Goal: Information Seeking & Learning: Learn about a topic

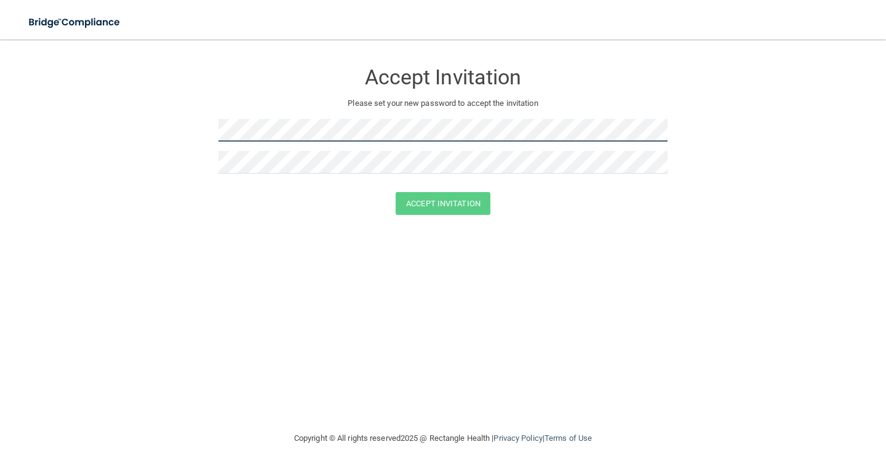
click at [92, 142] on form "Accept Invitation Please set your new password to accept the invitation Accept …" at bounding box center [443, 141] width 837 height 178
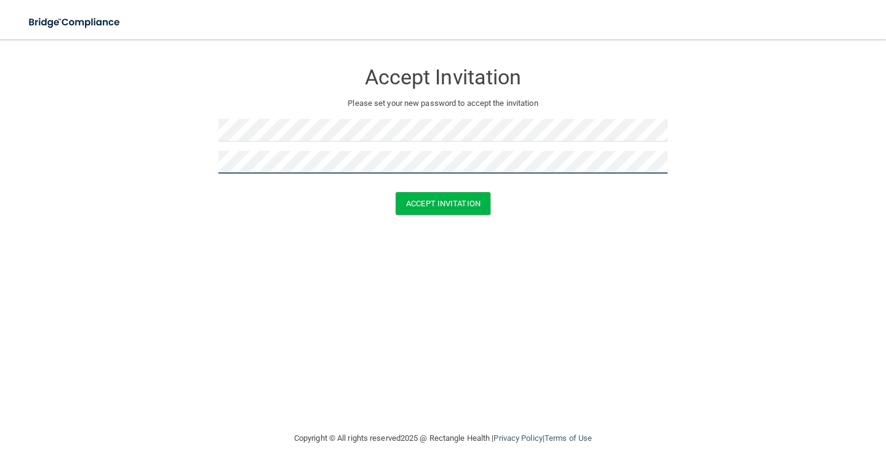
click at [396, 192] on button "Accept Invitation" at bounding box center [443, 203] width 95 height 23
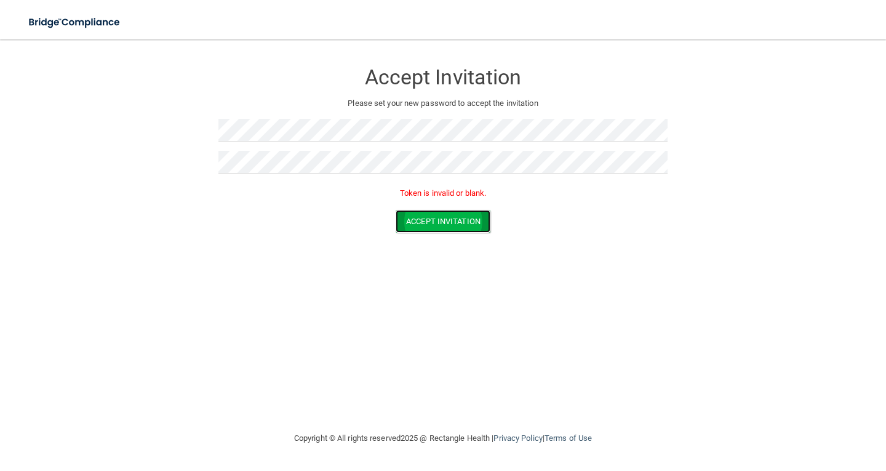
click at [436, 217] on button "Accept Invitation" at bounding box center [443, 221] width 95 height 23
click at [467, 223] on button "Accept Invitation" at bounding box center [443, 221] width 95 height 23
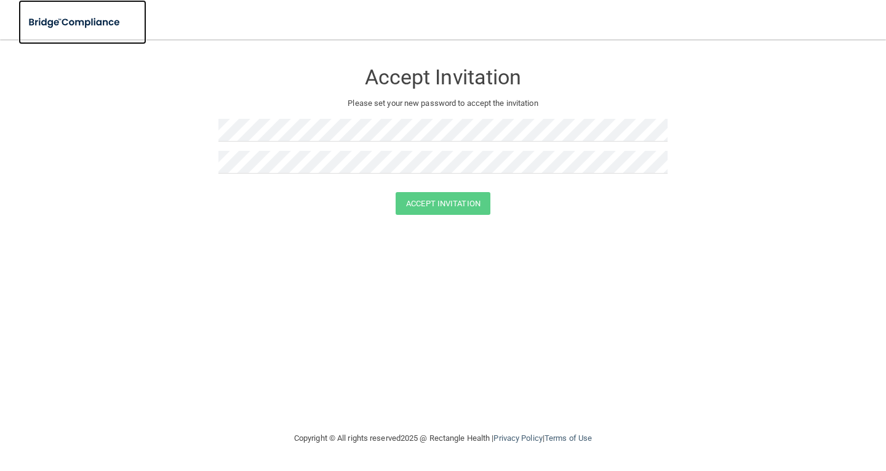
click at [103, 22] on img at bounding box center [74, 22] width 113 height 25
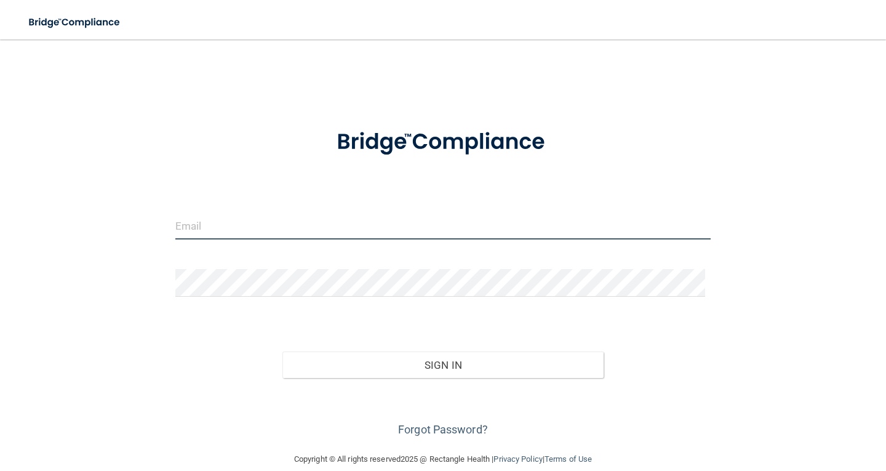
type input "[EMAIL_ADDRESS][DOMAIN_NAME]"
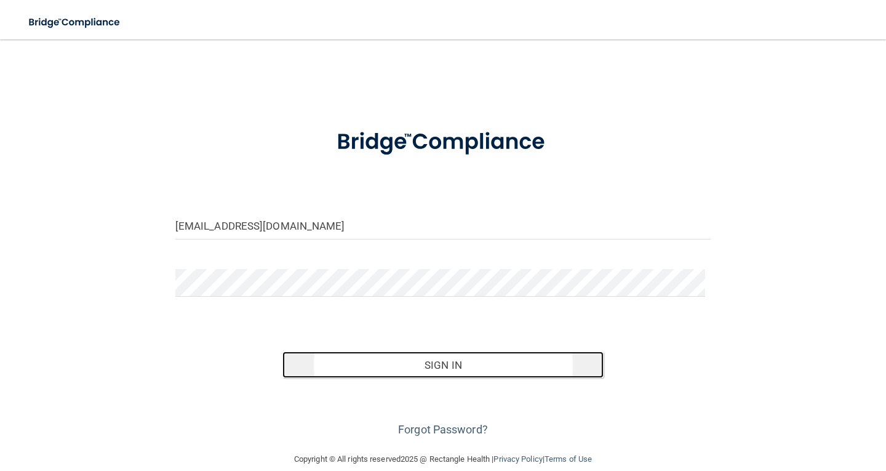
click at [413, 365] on button "Sign In" at bounding box center [442, 364] width 321 height 27
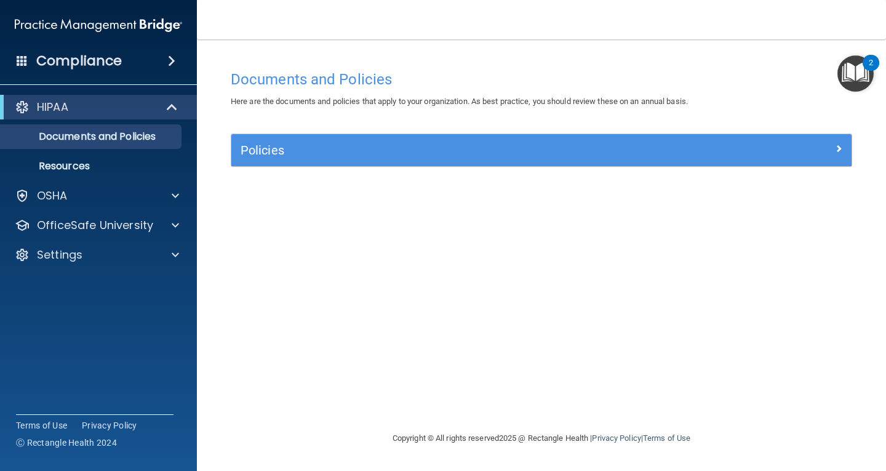
click at [818, 167] on div "Policies Select All (Unselect 0) Unselect All Print Selected (0) Acceptable Use…" at bounding box center [541, 157] width 640 height 47
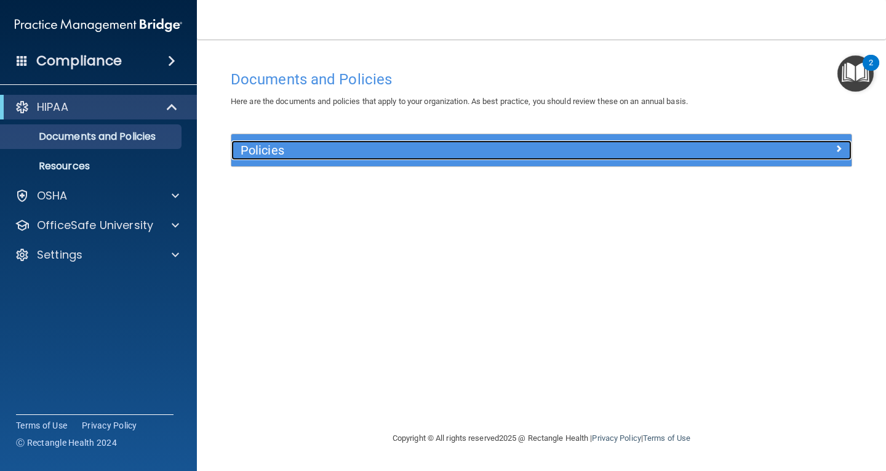
click at [824, 149] on div at bounding box center [773, 147] width 155 height 15
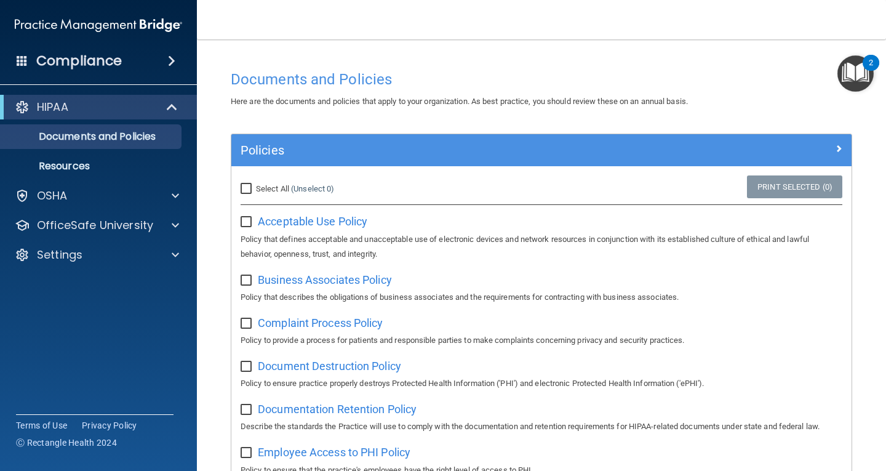
click at [243, 187] on input "Select All (Unselect 0) Unselect All" at bounding box center [248, 189] width 14 height 10
checkbox input "true"
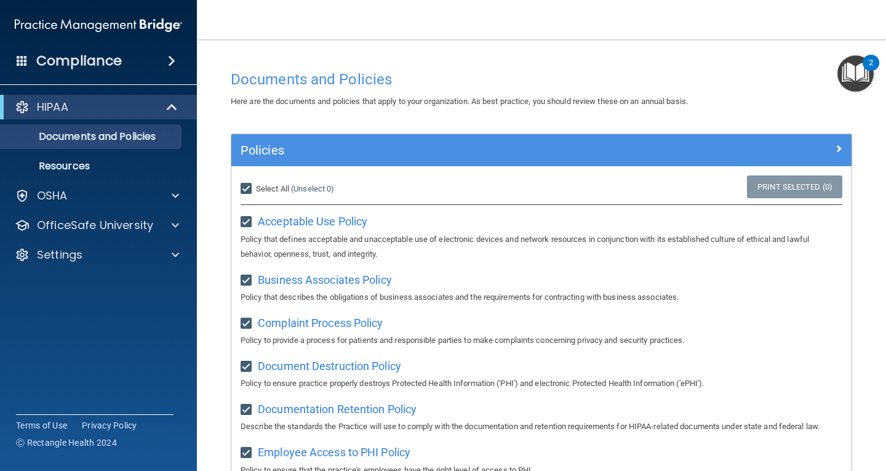
checkbox input "true"
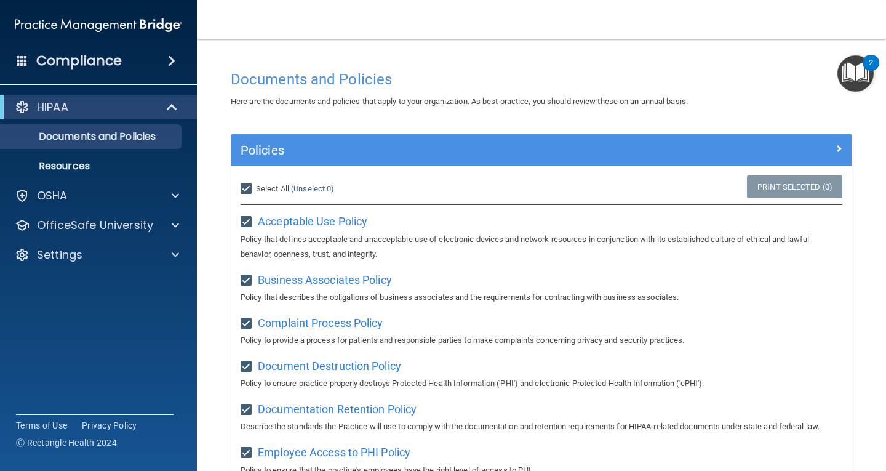
checkbox input "true"
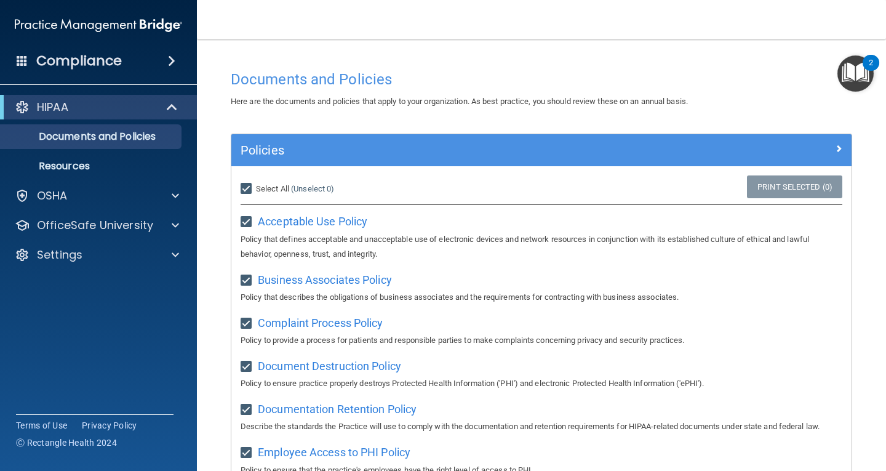
checkbox input "true"
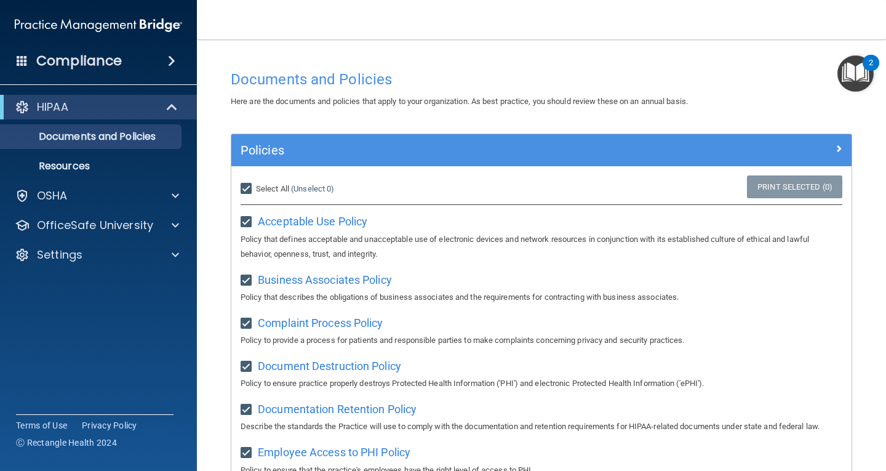
checkbox input "true"
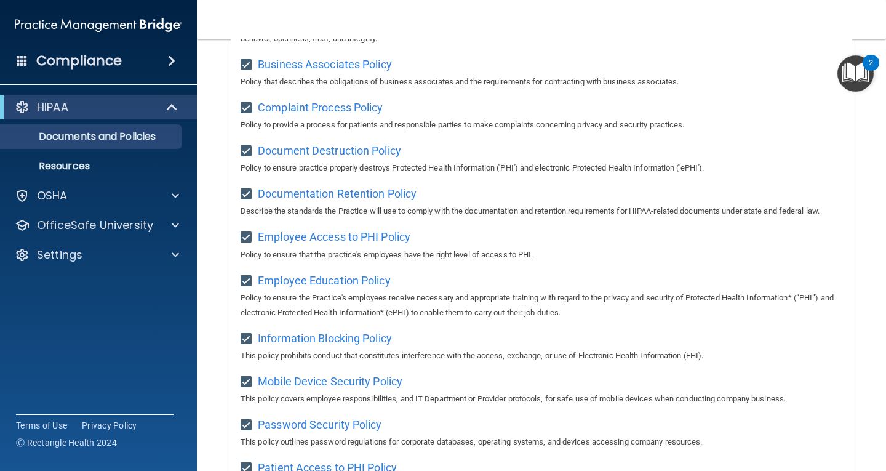
scroll to position [116, 0]
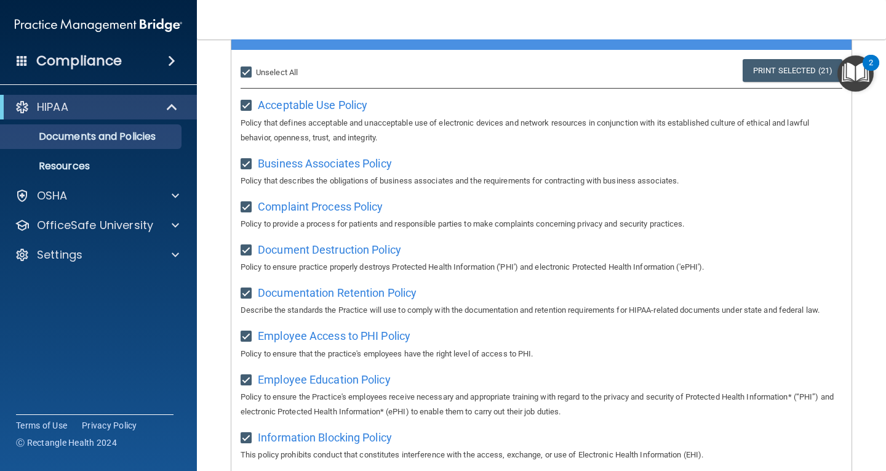
drag, startPoint x: 276, startPoint y: 70, endPoint x: 292, endPoint y: 78, distance: 18.4
click at [276, 70] on span "Unselect All" at bounding box center [277, 72] width 42 height 9
click at [255, 70] on input "Select All (Unselect 21) Unselect All" at bounding box center [248, 73] width 14 height 10
checkbox input "false"
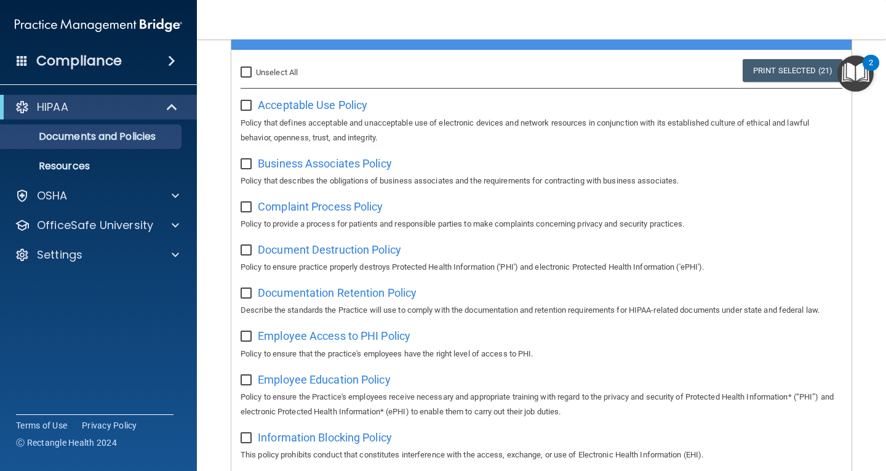
checkbox input "false"
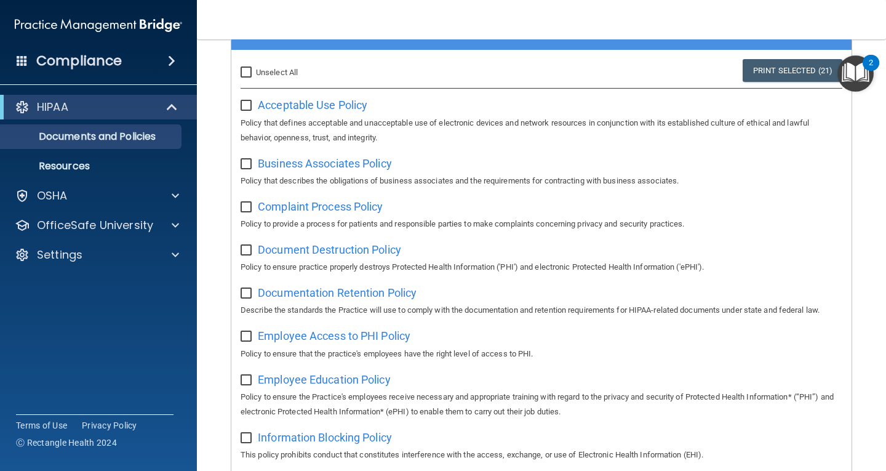
checkbox input "false"
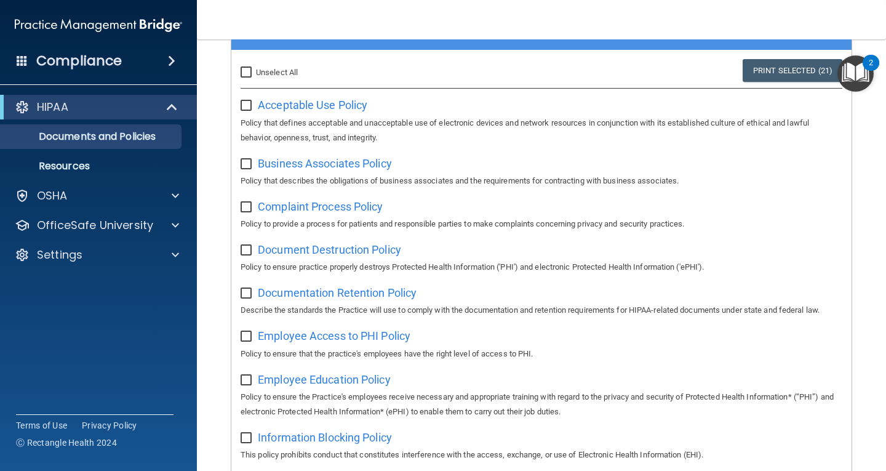
checkbox input "false"
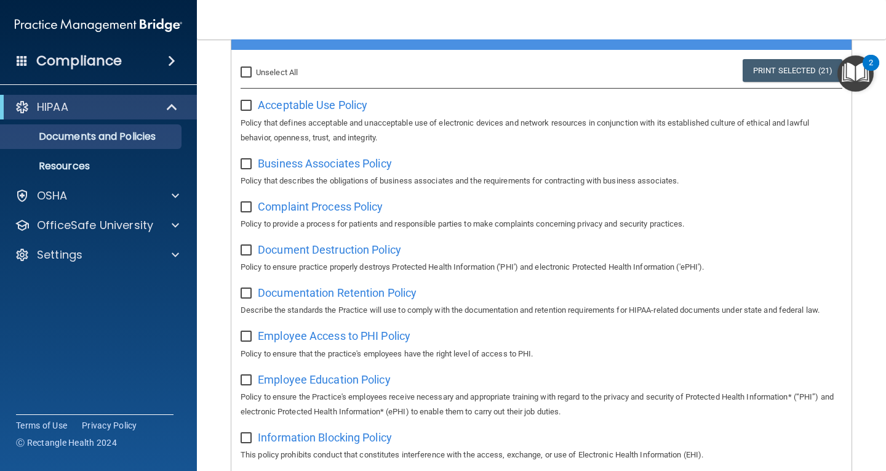
checkbox input "false"
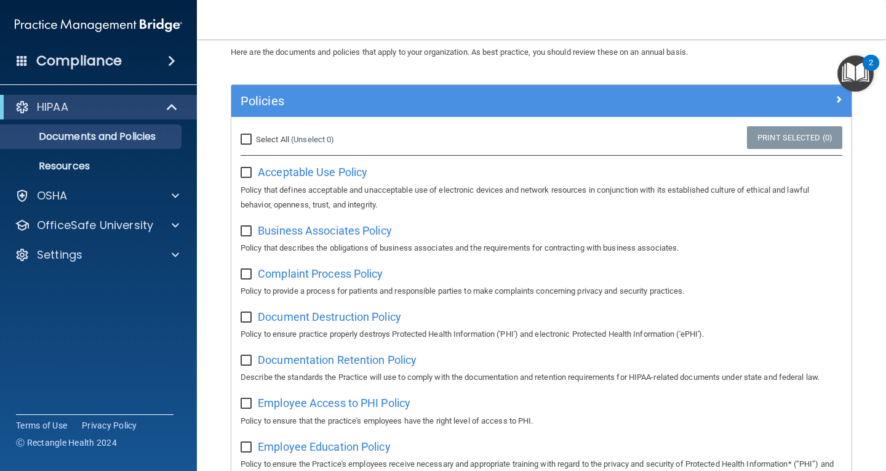
scroll to position [0, 0]
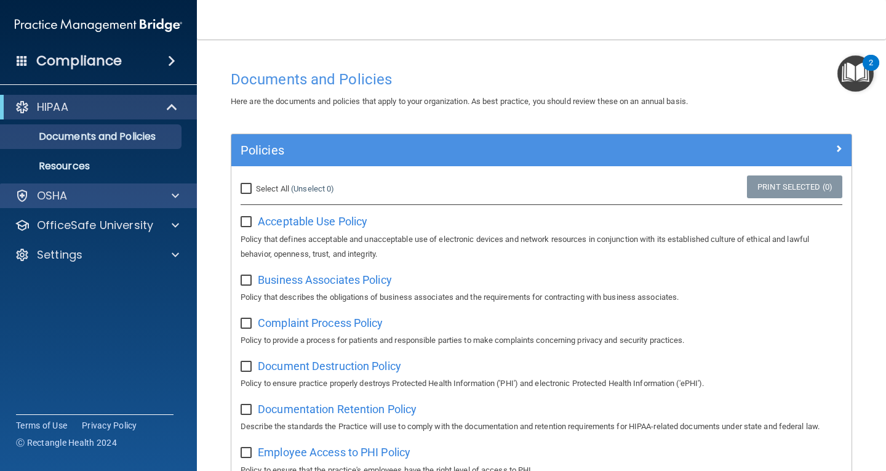
click at [87, 202] on div "OSHA" at bounding box center [99, 195] width 198 height 25
click at [170, 196] on div at bounding box center [173, 195] width 31 height 15
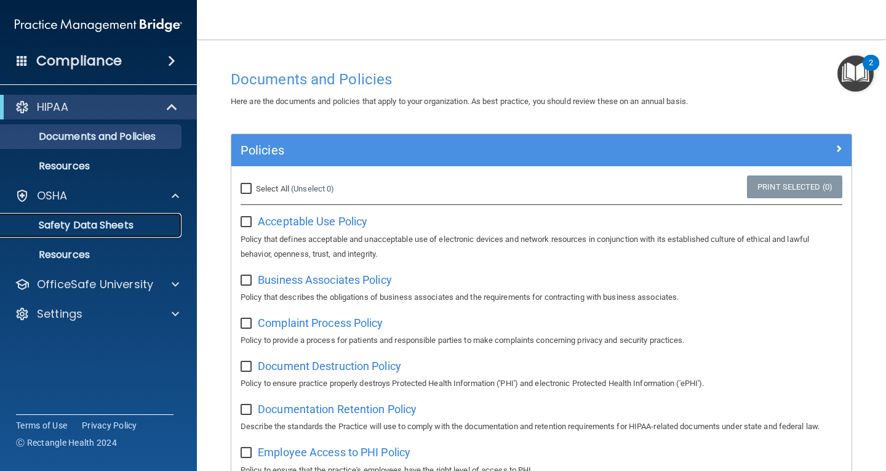
click at [98, 228] on p "Safety Data Sheets" at bounding box center [92, 225] width 168 height 12
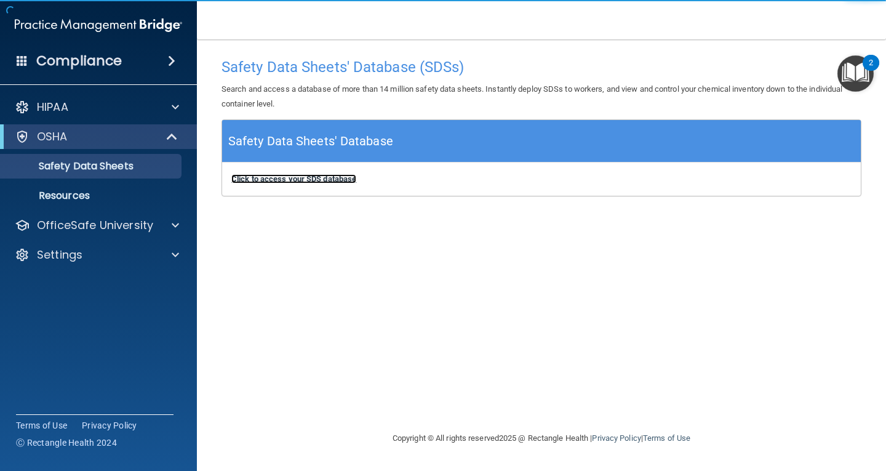
click at [313, 174] on b "Click to access your SDS database" at bounding box center [293, 178] width 125 height 9
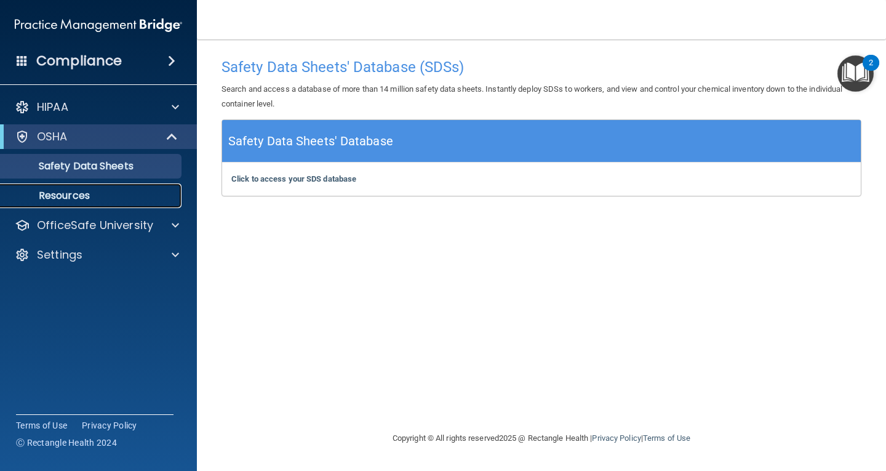
click at [89, 193] on p "Resources" at bounding box center [92, 196] width 168 height 12
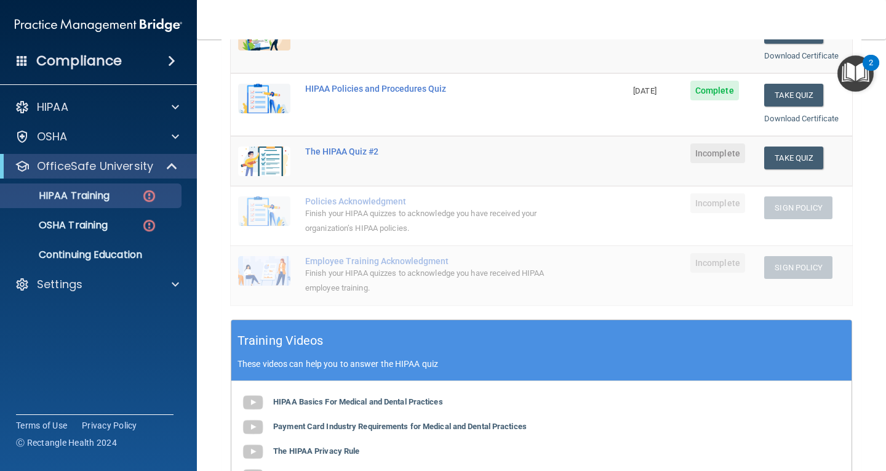
scroll to position [69, 0]
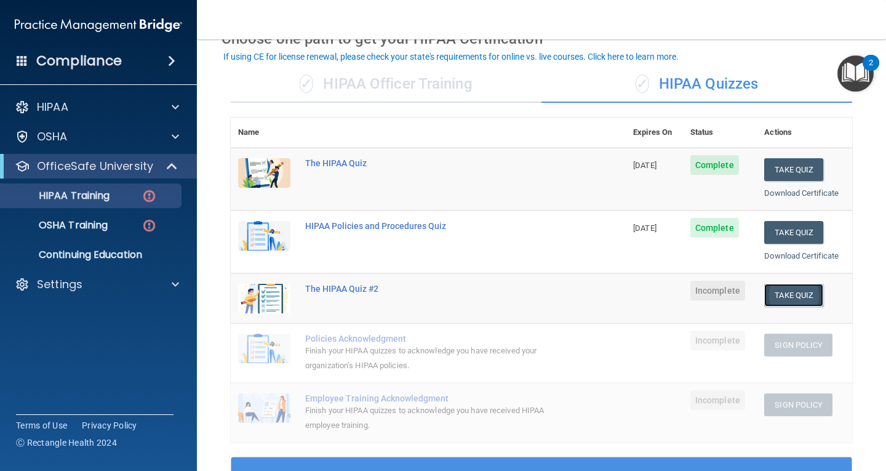
click at [781, 293] on button "Take Quiz" at bounding box center [793, 295] width 59 height 23
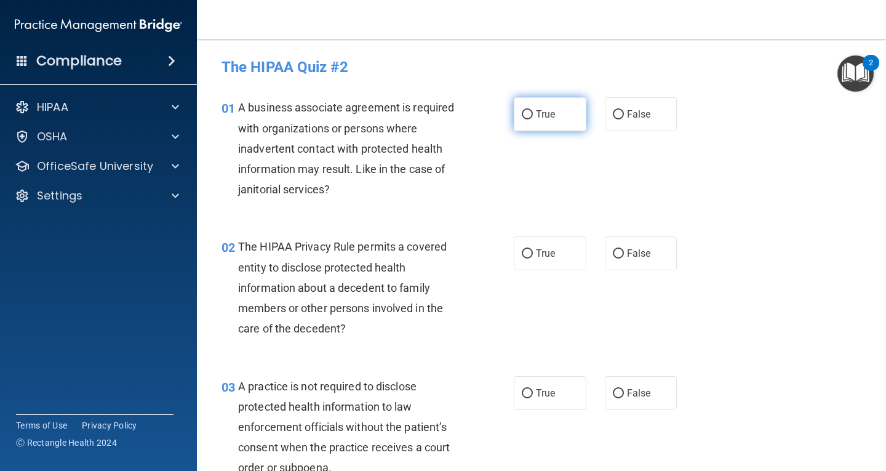
click at [534, 103] on label "True" at bounding box center [550, 114] width 73 height 34
click at [533, 110] on input "True" at bounding box center [527, 114] width 11 height 9
radio input "true"
click at [556, 256] on label "True" at bounding box center [550, 253] width 73 height 34
click at [533, 256] on input "True" at bounding box center [527, 253] width 11 height 9
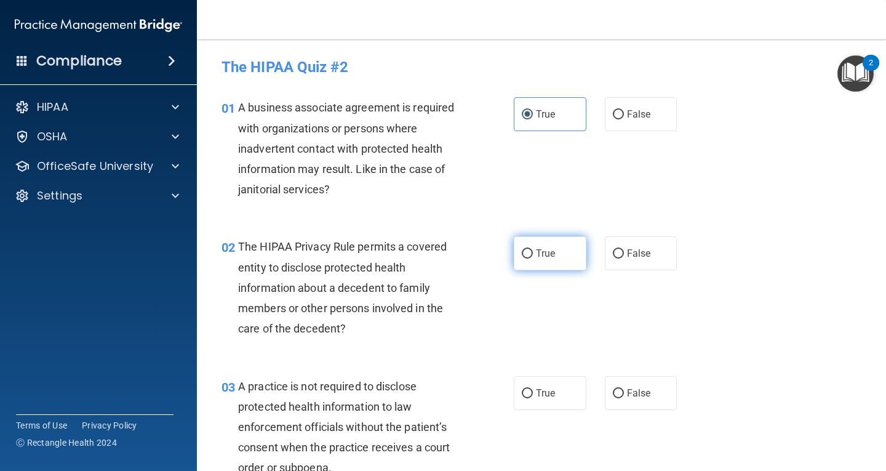
radio input "true"
click at [645, 391] on label "False" at bounding box center [641, 393] width 73 height 34
click at [624, 391] on input "False" at bounding box center [618, 393] width 11 height 9
radio input "true"
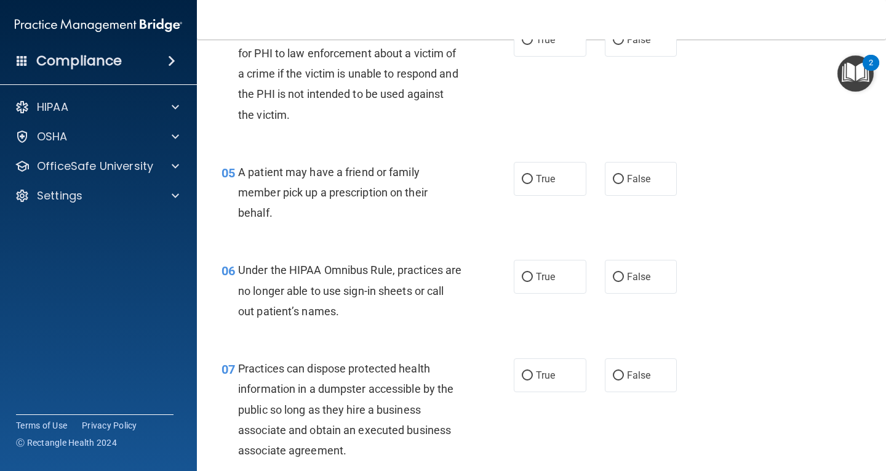
scroll to position [431, 0]
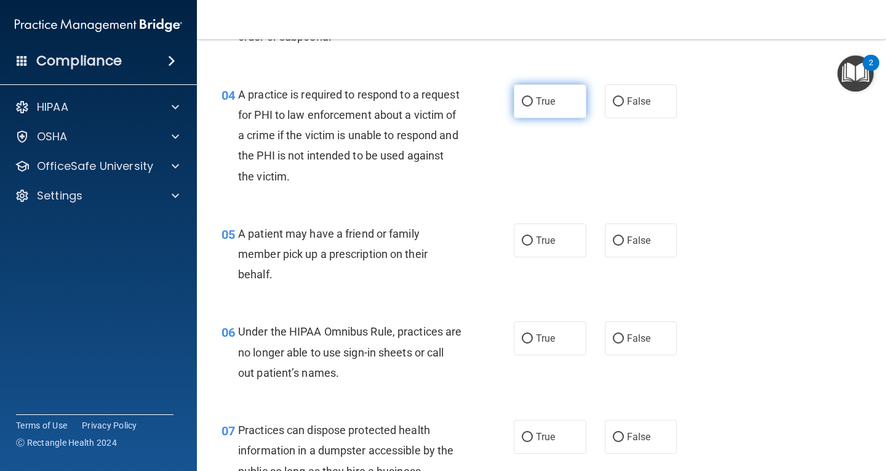
click at [541, 95] on label "True" at bounding box center [550, 101] width 73 height 34
click at [533, 97] on input "True" at bounding box center [527, 101] width 11 height 9
radio input "true"
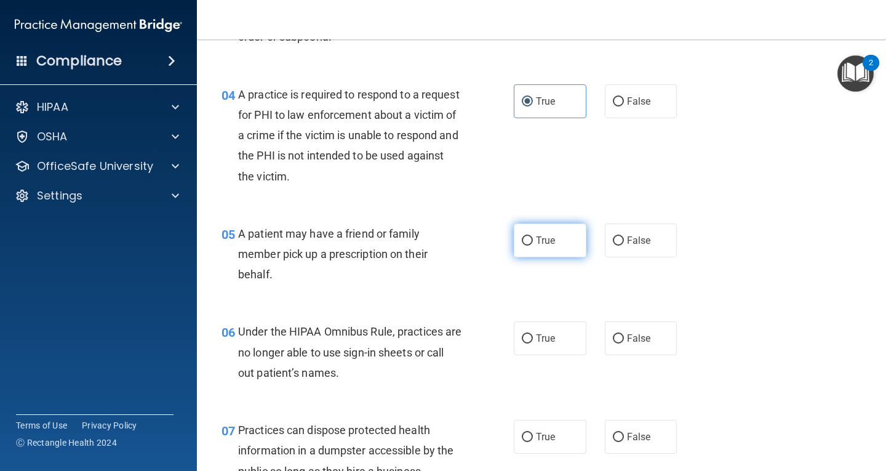
click at [536, 238] on span "True" at bounding box center [545, 240] width 19 height 12
click at [532, 238] on input "True" at bounding box center [527, 240] width 11 height 9
radio input "true"
click at [543, 349] on label "True" at bounding box center [550, 338] width 73 height 34
click at [533, 343] on input "True" at bounding box center [527, 338] width 11 height 9
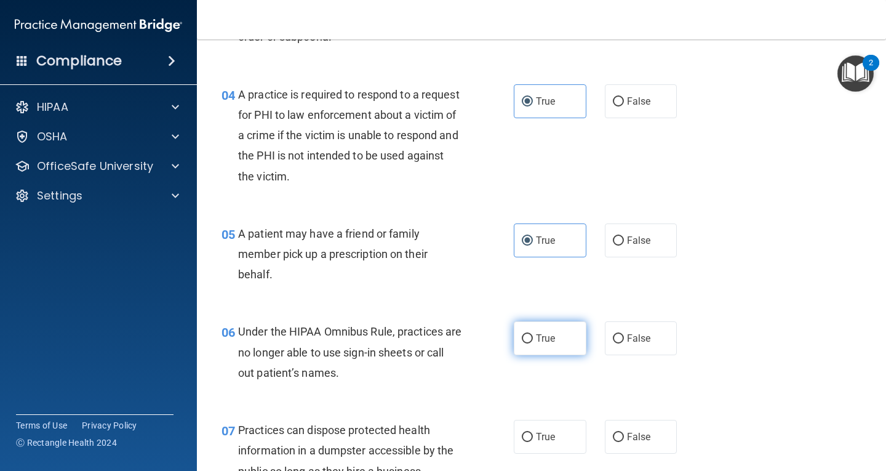
radio input "true"
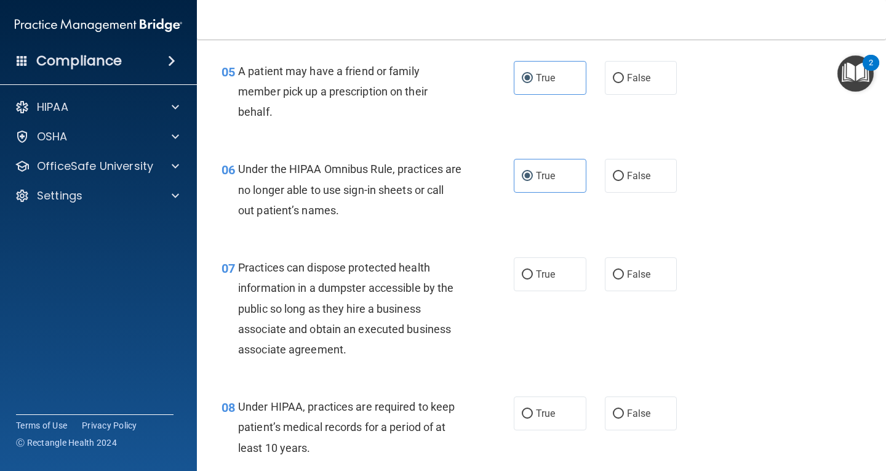
scroll to position [615, 0]
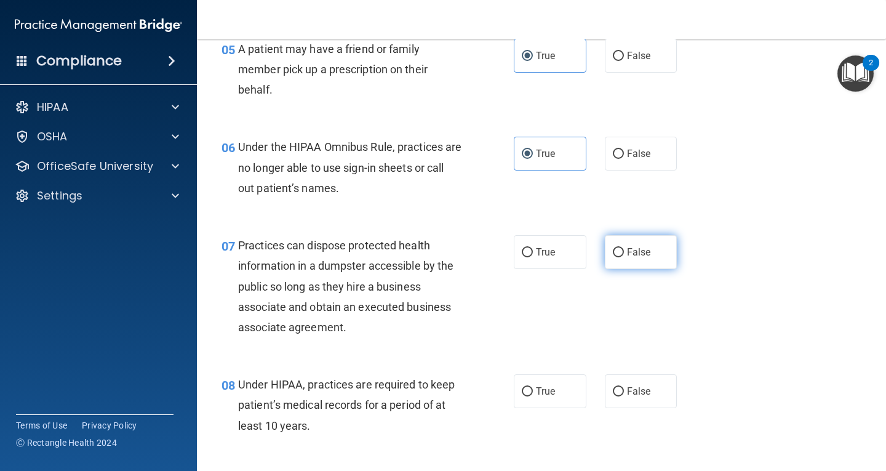
click at [624, 258] on label "False" at bounding box center [641, 252] width 73 height 34
click at [624, 257] on input "False" at bounding box center [618, 252] width 11 height 9
radio input "true"
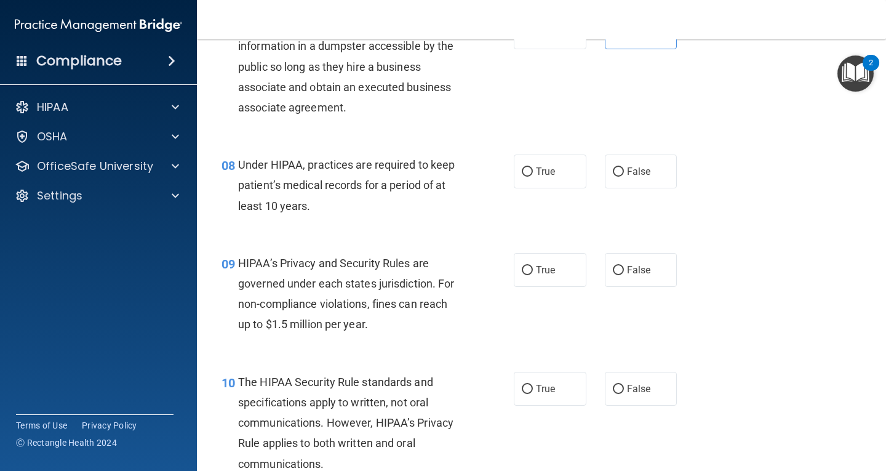
scroll to position [923, 0]
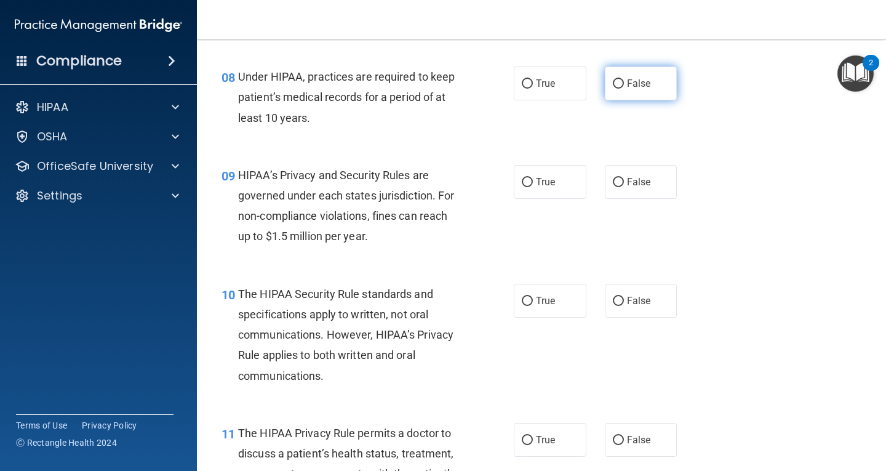
click at [627, 82] on span "False" at bounding box center [639, 84] width 24 height 12
click at [624, 82] on input "False" at bounding box center [618, 83] width 11 height 9
radio input "true"
click at [634, 177] on span "False" at bounding box center [639, 182] width 24 height 12
click at [624, 178] on input "False" at bounding box center [618, 182] width 11 height 9
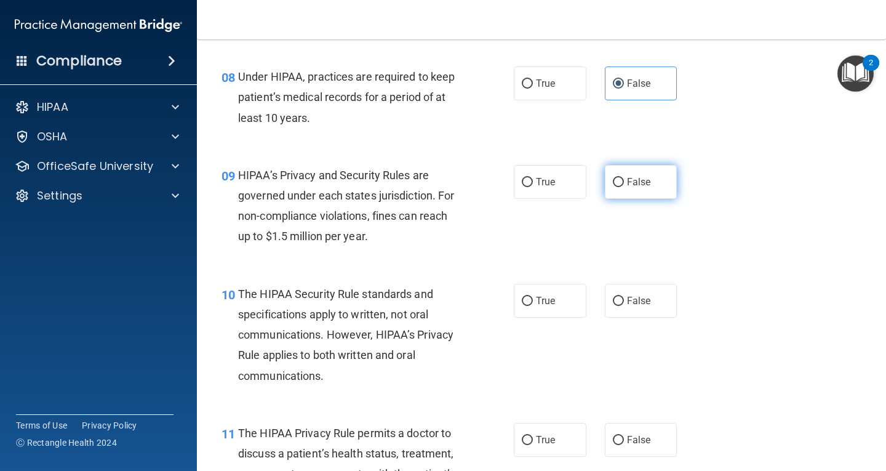
radio input "true"
click at [649, 311] on label "False" at bounding box center [641, 301] width 73 height 34
click at [624, 306] on input "False" at bounding box center [618, 301] width 11 height 9
radio input "true"
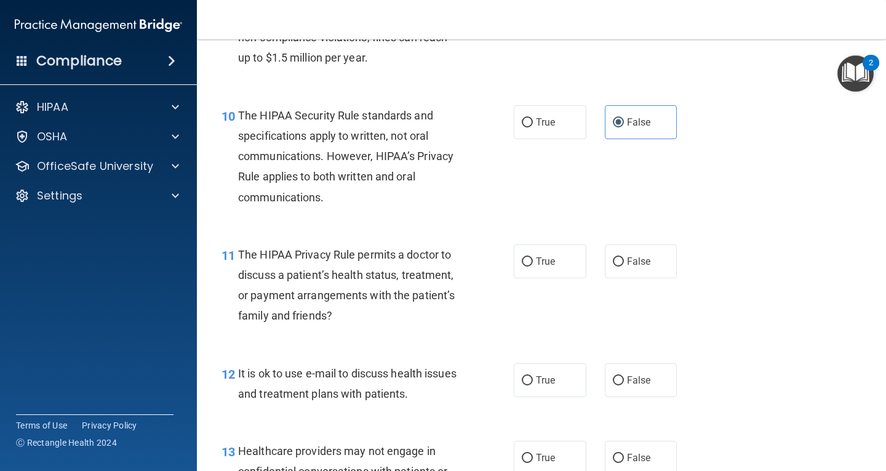
scroll to position [1107, 0]
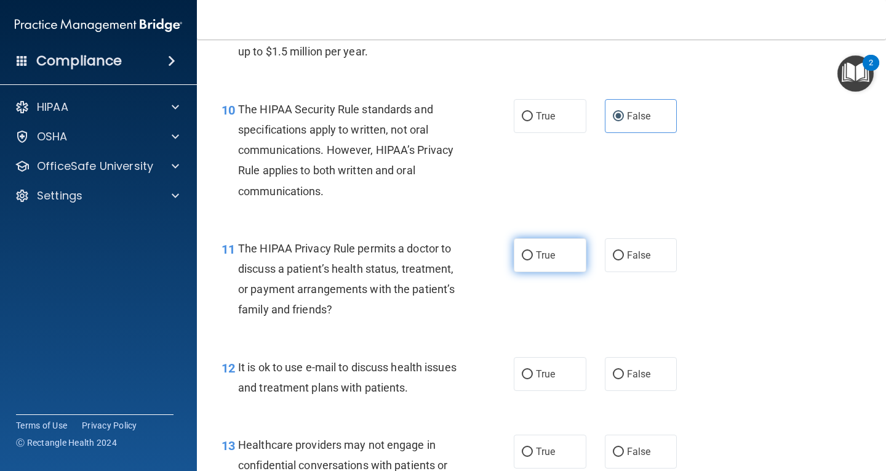
click at [522, 258] on input "True" at bounding box center [527, 255] width 11 height 9
radio input "true"
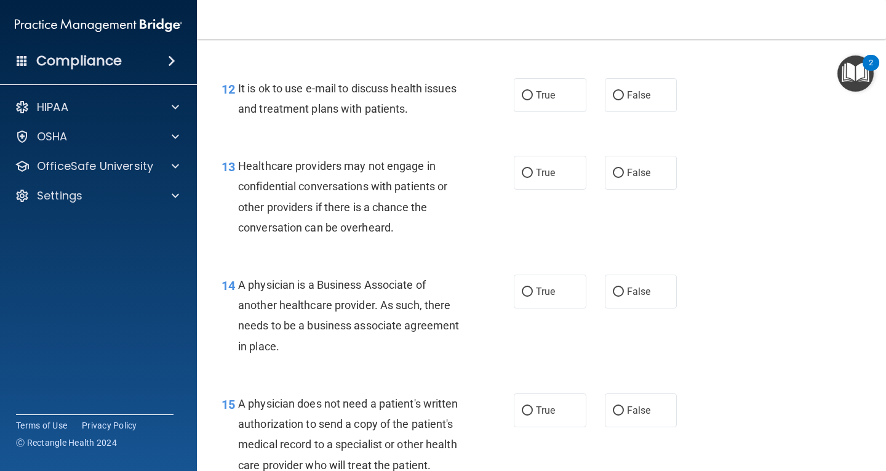
scroll to position [1415, 0]
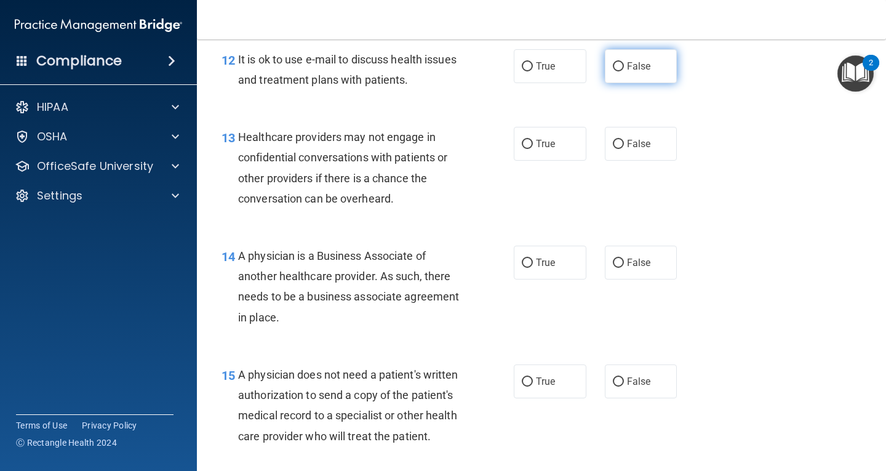
click at [620, 70] on label "False" at bounding box center [641, 66] width 73 height 34
click at [620, 70] on input "False" at bounding box center [618, 66] width 11 height 9
radio input "true"
click at [629, 145] on span "False" at bounding box center [639, 144] width 24 height 12
click at [624, 145] on input "False" at bounding box center [618, 144] width 11 height 9
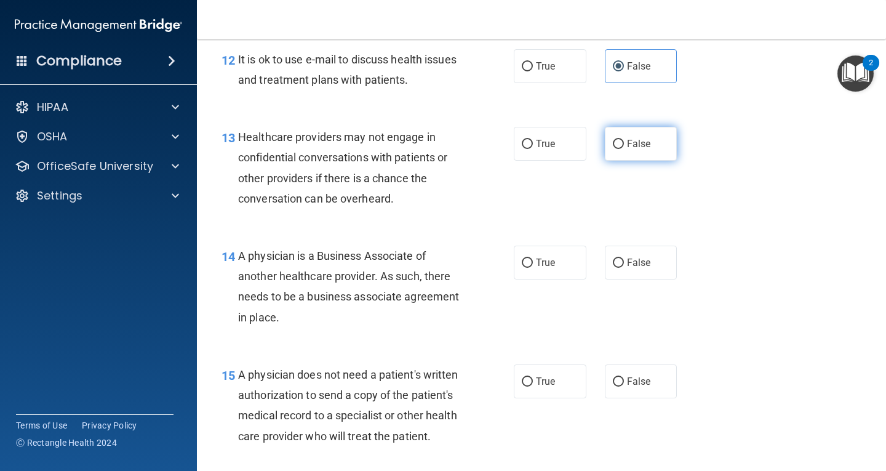
radio input "true"
click at [619, 269] on label "False" at bounding box center [641, 262] width 73 height 34
click at [619, 268] on input "False" at bounding box center [618, 262] width 11 height 9
radio input "true"
click at [522, 382] on input "True" at bounding box center [527, 381] width 11 height 9
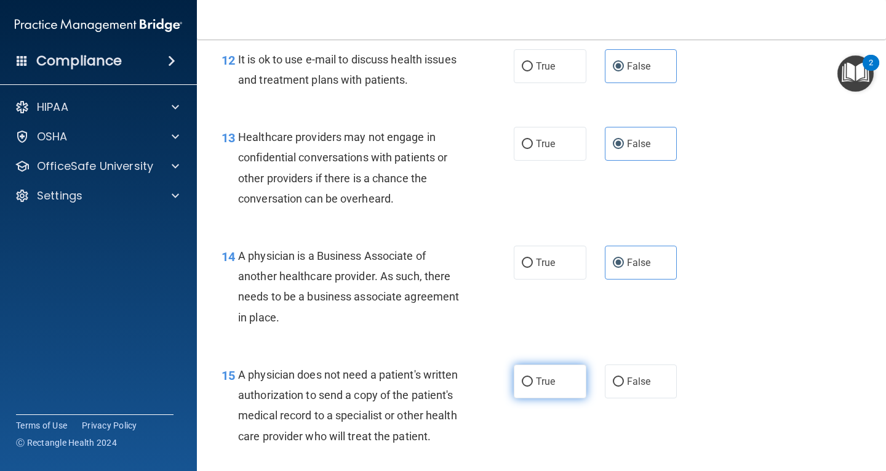
radio input "true"
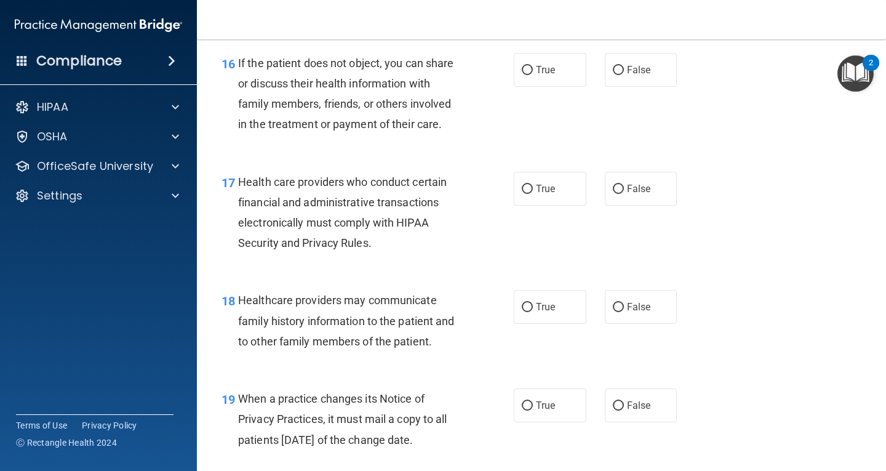
scroll to position [1846, 0]
drag, startPoint x: 539, startPoint y: 97, endPoint x: 538, endPoint y: 104, distance: 6.9
click at [539, 86] on label "True" at bounding box center [550, 69] width 73 height 34
click at [533, 74] on input "True" at bounding box center [527, 69] width 11 height 9
radio input "true"
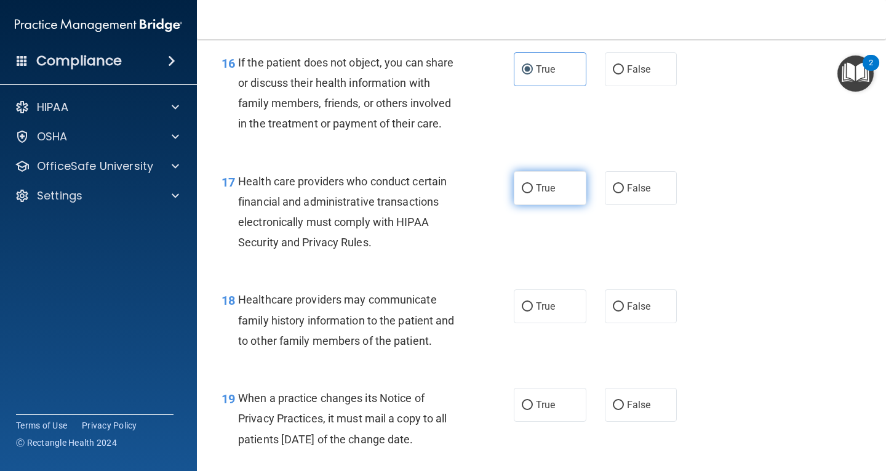
click at [558, 205] on label "True" at bounding box center [550, 188] width 73 height 34
click at [533, 193] on input "True" at bounding box center [527, 188] width 11 height 9
radio input "true"
click at [552, 323] on label "True" at bounding box center [550, 306] width 73 height 34
click at [533, 311] on input "True" at bounding box center [527, 306] width 11 height 9
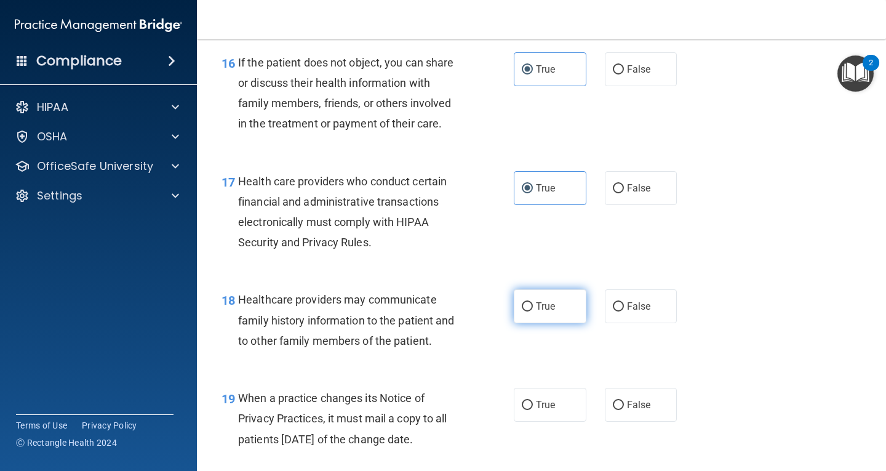
radio input "true"
click at [619, 421] on label "False" at bounding box center [641, 405] width 73 height 34
click at [619, 410] on input "False" at bounding box center [618, 405] width 11 height 9
radio input "true"
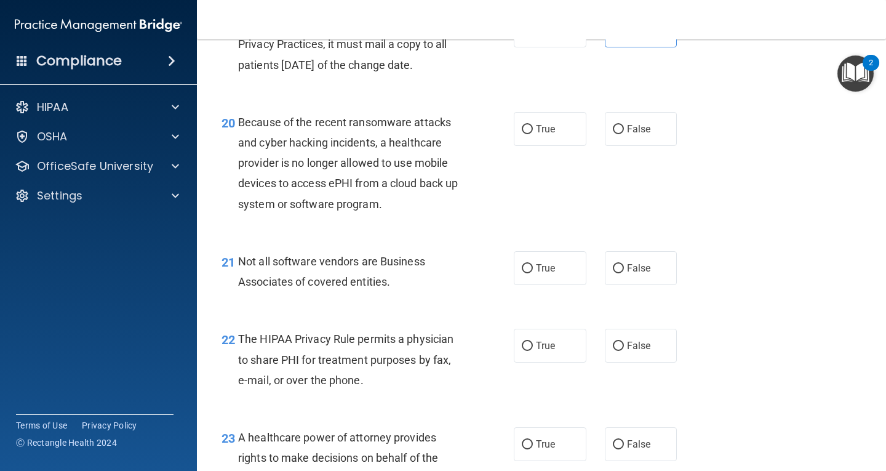
scroll to position [2277, 0]
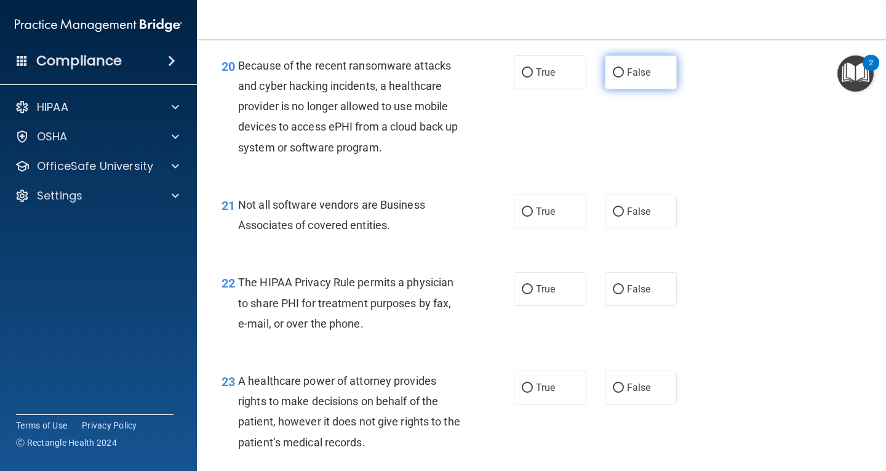
click at [646, 89] on label "False" at bounding box center [641, 72] width 73 height 34
click at [624, 78] on input "False" at bounding box center [618, 72] width 11 height 9
radio input "true"
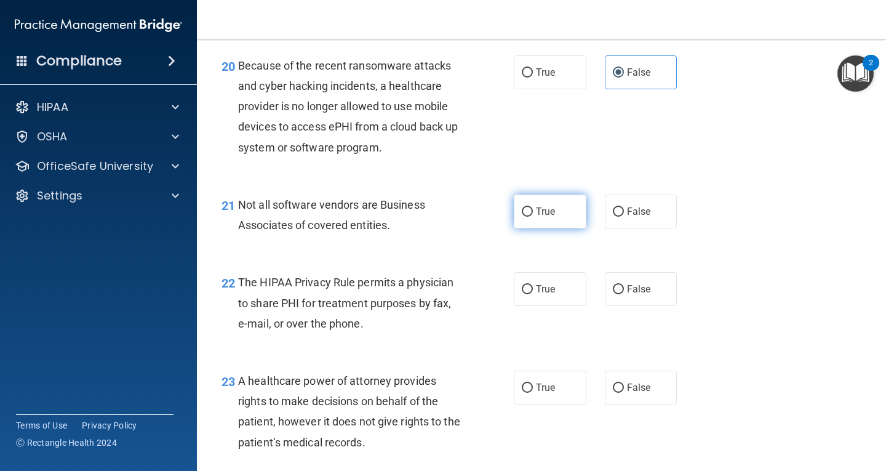
click at [545, 217] on span "True" at bounding box center [545, 212] width 19 height 12
click at [533, 217] on input "True" at bounding box center [527, 211] width 11 height 9
radio input "true"
drag, startPoint x: 549, startPoint y: 312, endPoint x: 542, endPoint y: 314, distance: 7.2
click at [548, 295] on span "True" at bounding box center [545, 289] width 19 height 12
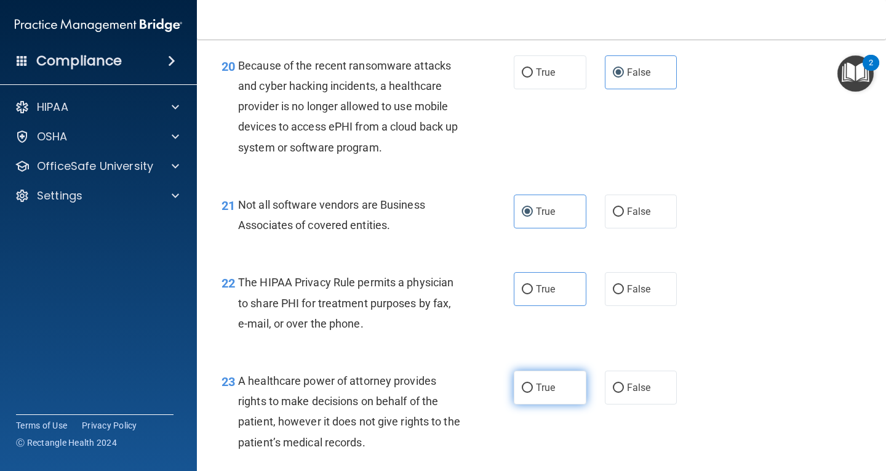
drag, startPoint x: 634, startPoint y: 413, endPoint x: 579, endPoint y: 397, distance: 57.6
click at [627, 393] on span "False" at bounding box center [639, 387] width 24 height 12
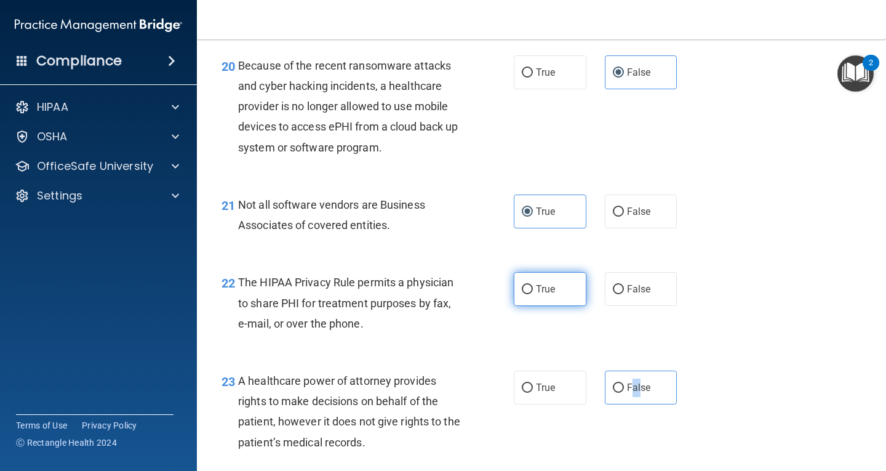
click at [527, 294] on input "True" at bounding box center [527, 289] width 11 height 9
radio input "true"
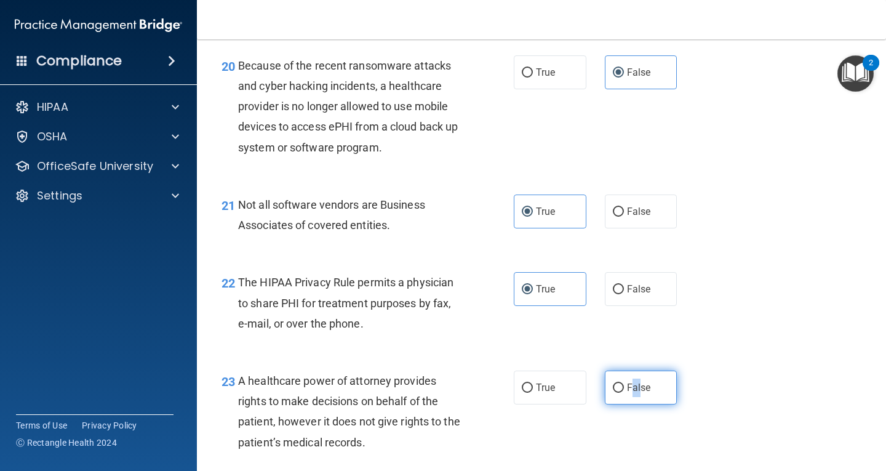
click at [613, 393] on input "False" at bounding box center [618, 387] width 11 height 9
radio input "true"
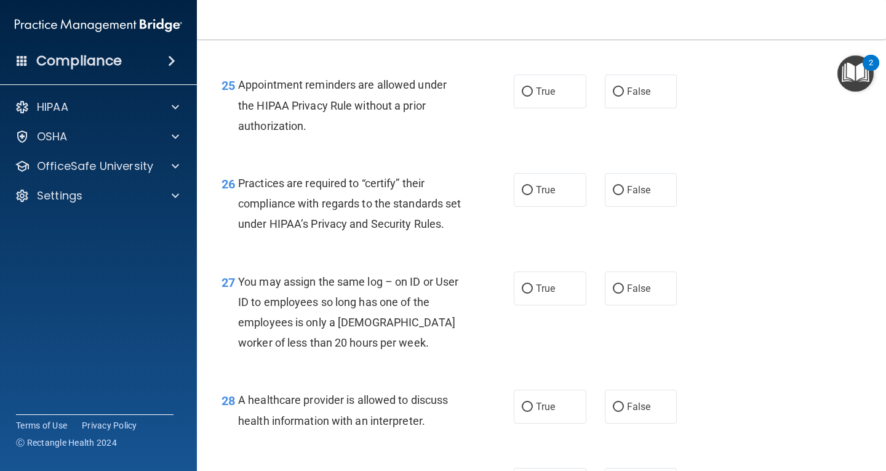
scroll to position [2707, 0]
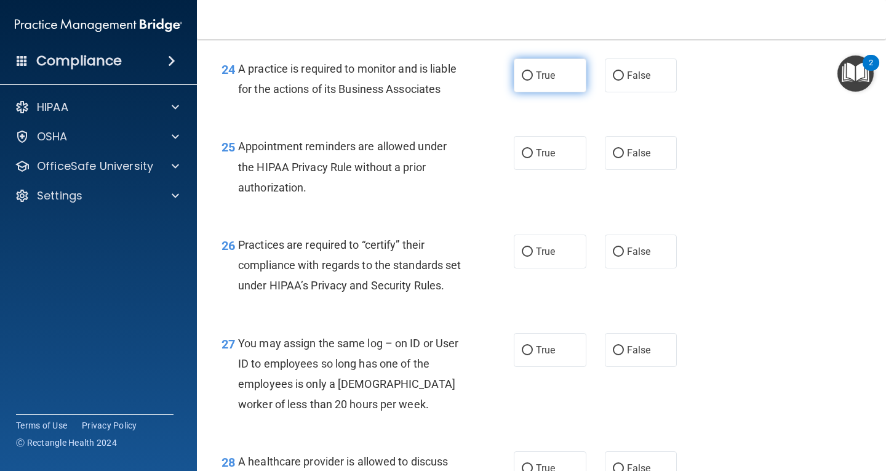
click at [540, 81] on span "True" at bounding box center [545, 76] width 19 height 12
click at [533, 81] on input "True" at bounding box center [527, 75] width 11 height 9
radio input "true"
click at [538, 159] on span "True" at bounding box center [545, 153] width 19 height 12
click at [533, 158] on input "True" at bounding box center [527, 153] width 11 height 9
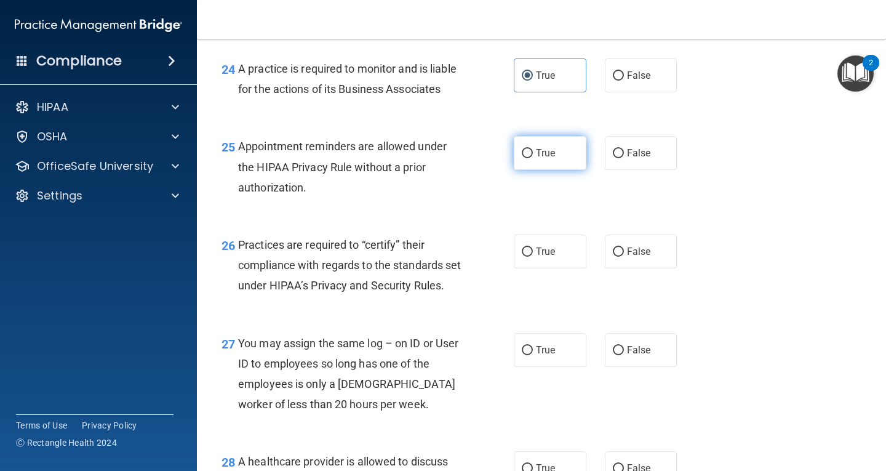
radio input "true"
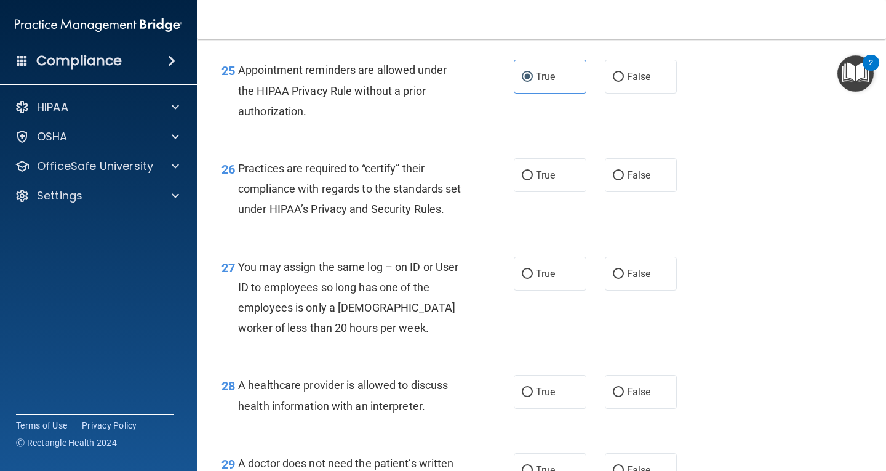
scroll to position [2769, 0]
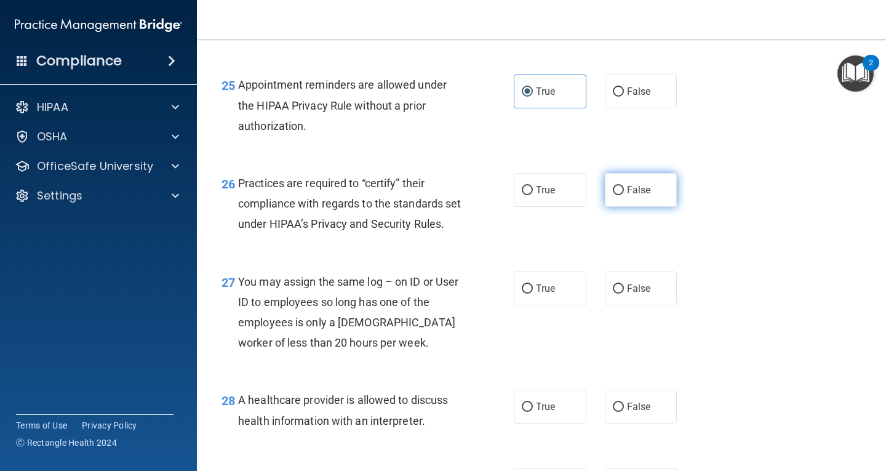
click at [636, 196] on span "False" at bounding box center [639, 190] width 24 height 12
click at [624, 195] on input "False" at bounding box center [618, 190] width 11 height 9
radio input "true"
click at [613, 293] on input "False" at bounding box center [618, 288] width 11 height 9
radio input "true"
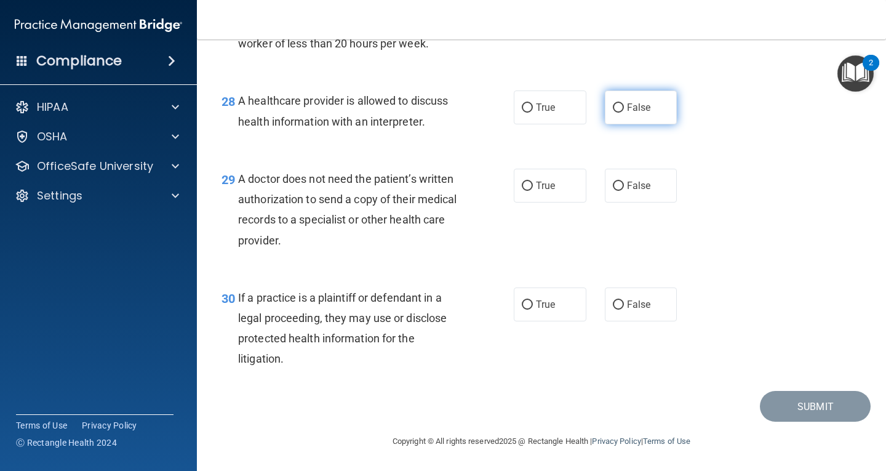
scroll to position [3129, 0]
click at [522, 113] on label "True" at bounding box center [550, 107] width 73 height 34
click at [522, 113] on input "True" at bounding box center [527, 107] width 11 height 9
radio input "true"
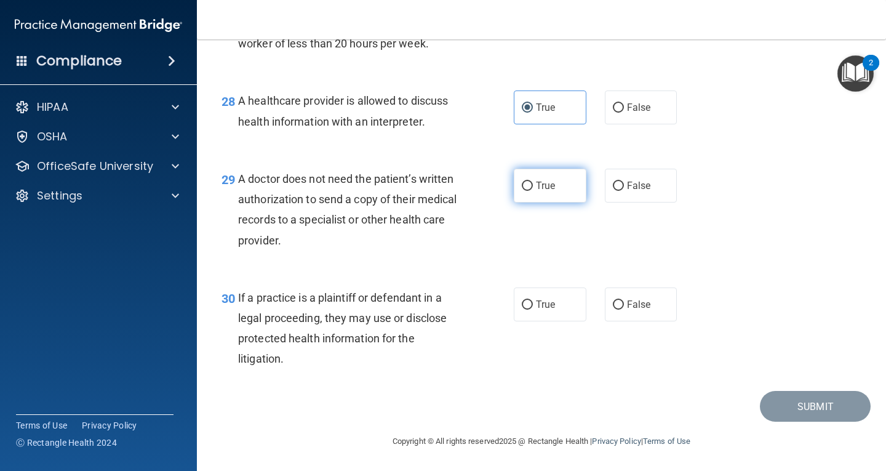
click at [560, 196] on label "True" at bounding box center [550, 186] width 73 height 34
click at [533, 191] on input "True" at bounding box center [527, 186] width 11 height 9
radio input "true"
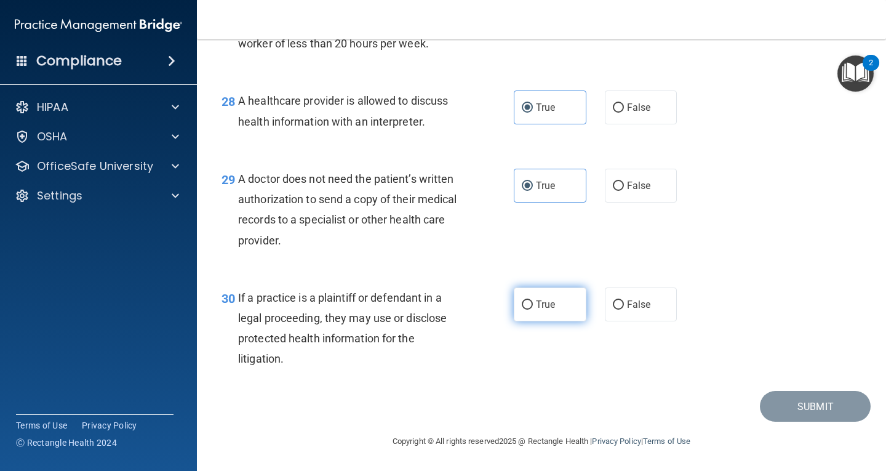
click at [536, 301] on span "True" at bounding box center [545, 304] width 19 height 12
click at [533, 301] on input "True" at bounding box center [527, 304] width 11 height 9
radio input "true"
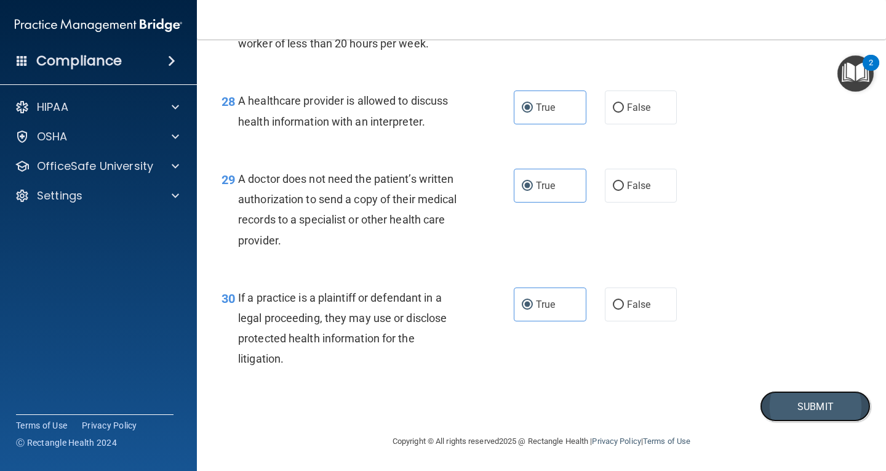
click at [802, 410] on button "Submit" at bounding box center [815, 406] width 111 height 31
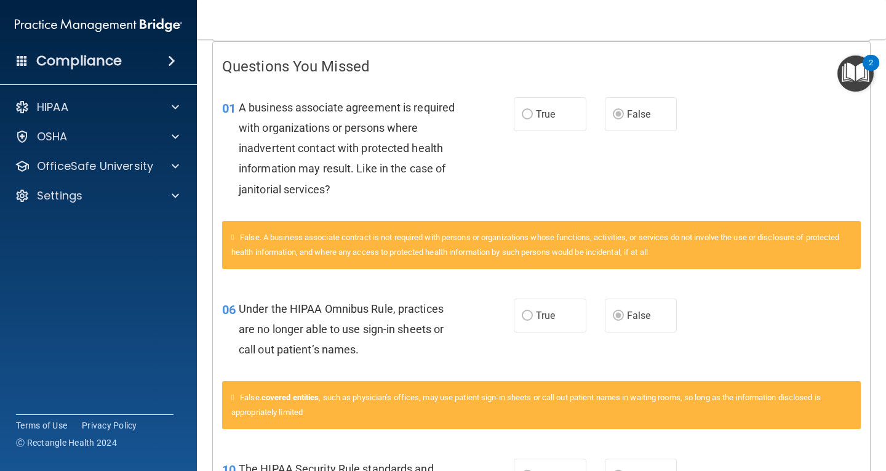
scroll to position [246, 0]
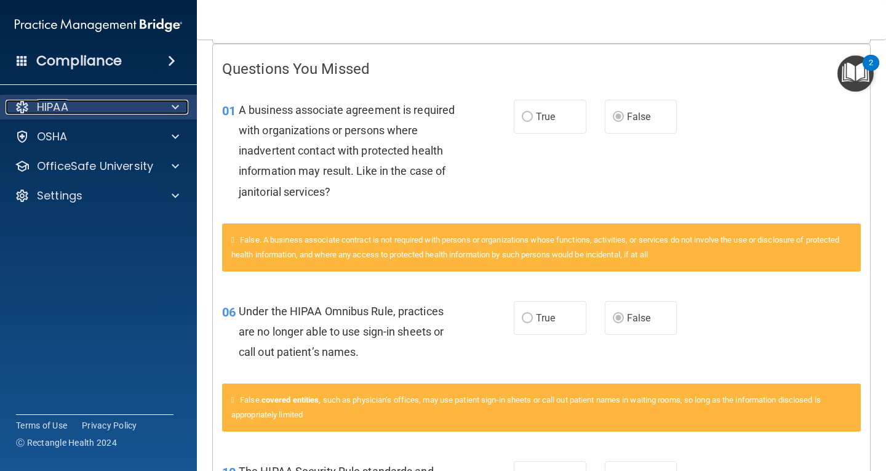
click at [178, 110] on span at bounding box center [175, 107] width 7 height 15
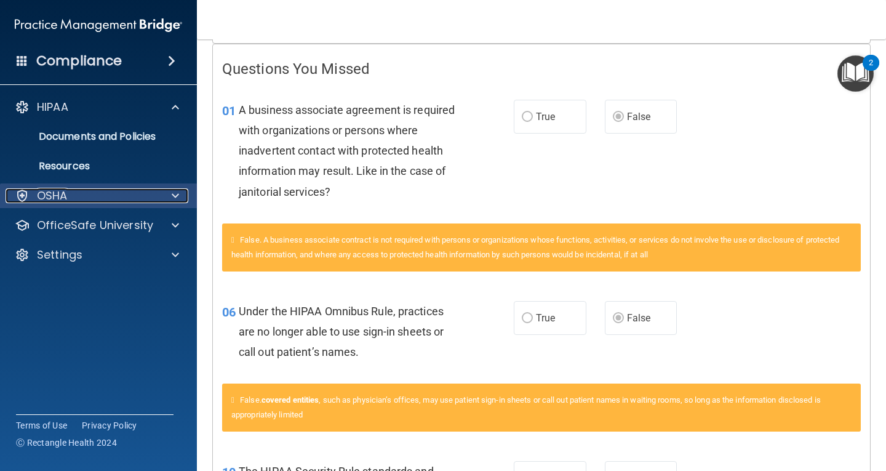
click at [176, 196] on span at bounding box center [175, 195] width 7 height 15
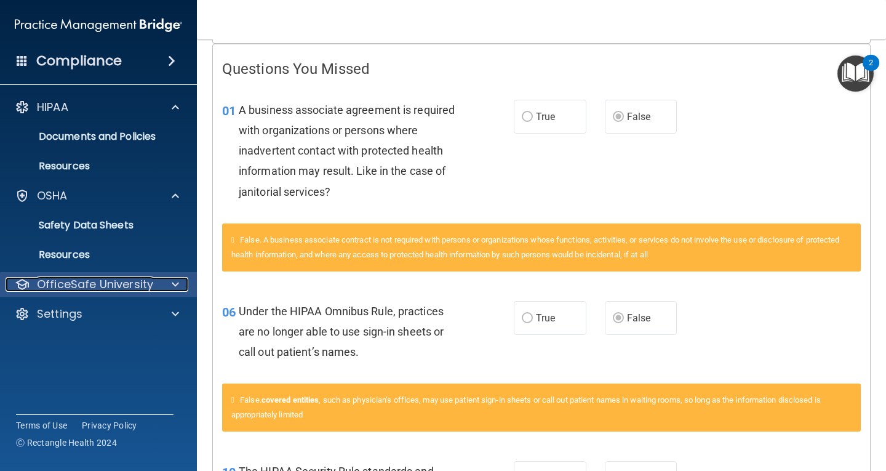
click at [162, 287] on div at bounding box center [173, 284] width 31 height 15
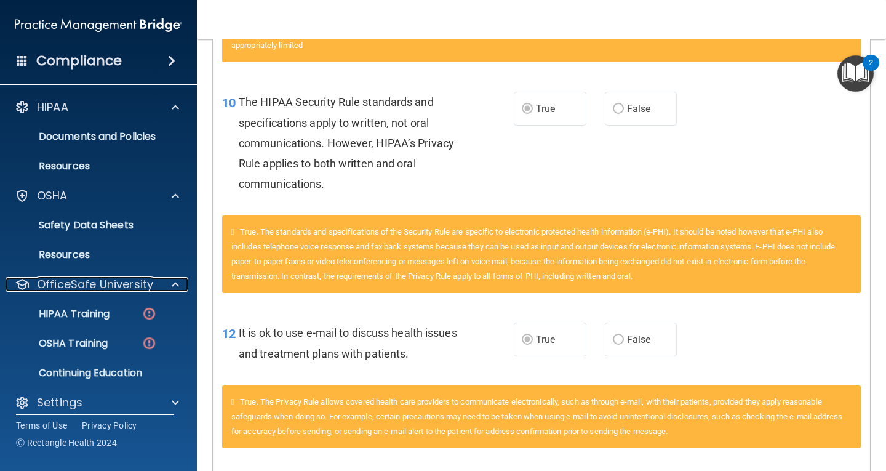
scroll to position [1016, 0]
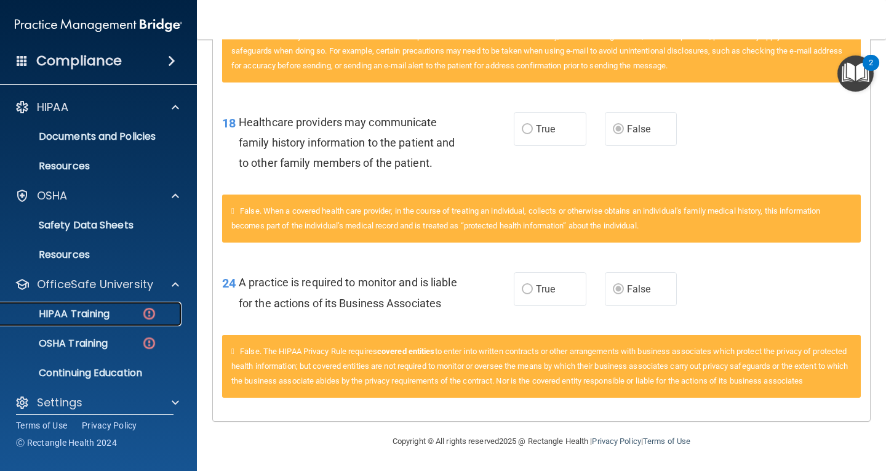
click at [150, 324] on link "HIPAA Training" at bounding box center [85, 313] width 194 height 25
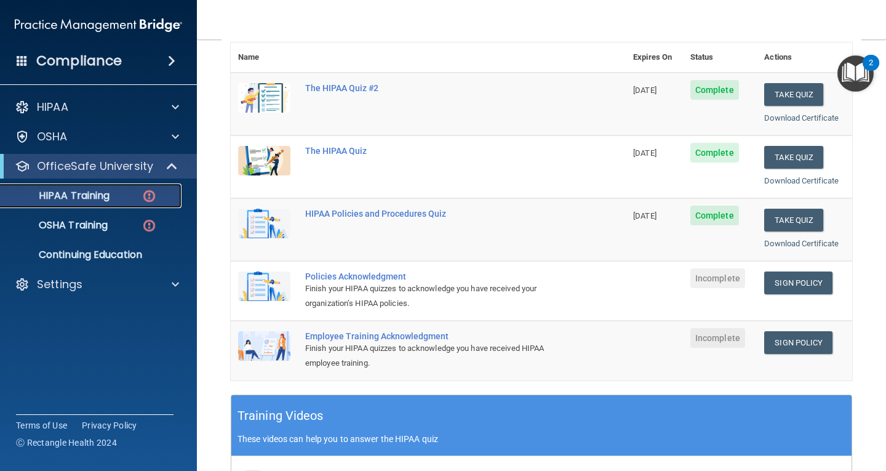
scroll to position [143, 0]
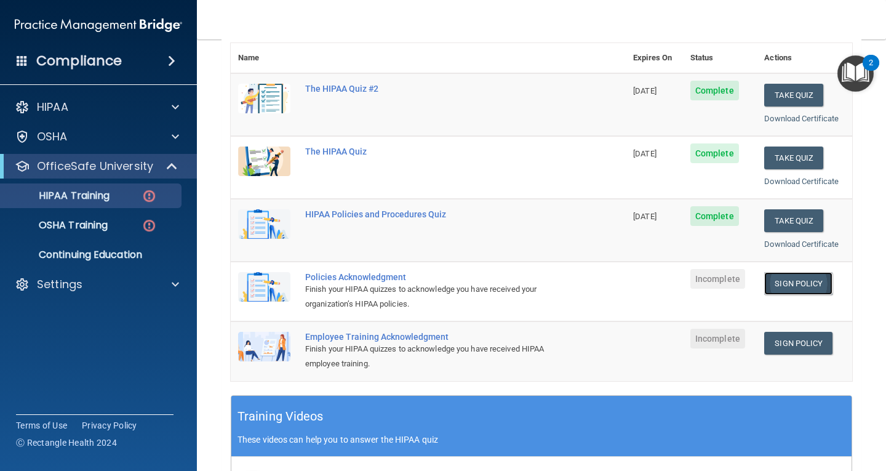
click at [799, 282] on link "Sign Policy" at bounding box center [798, 283] width 68 height 23
click at [793, 350] on link "Sign Policy" at bounding box center [798, 343] width 68 height 23
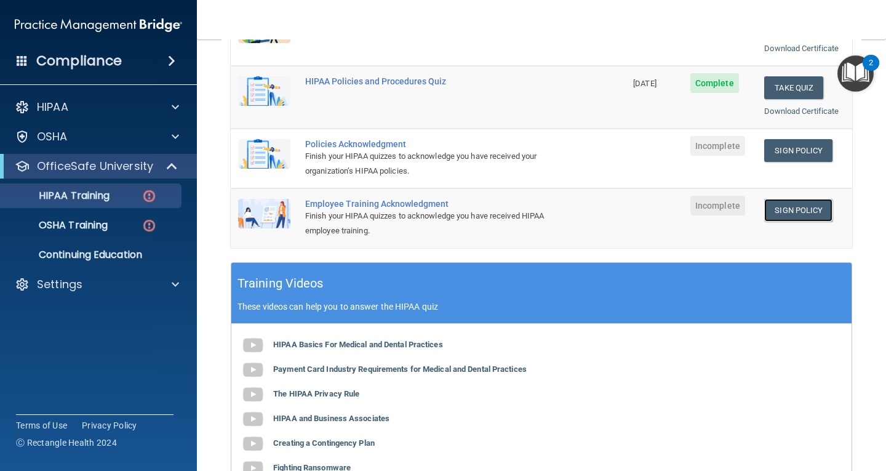
scroll to position [328, 0]
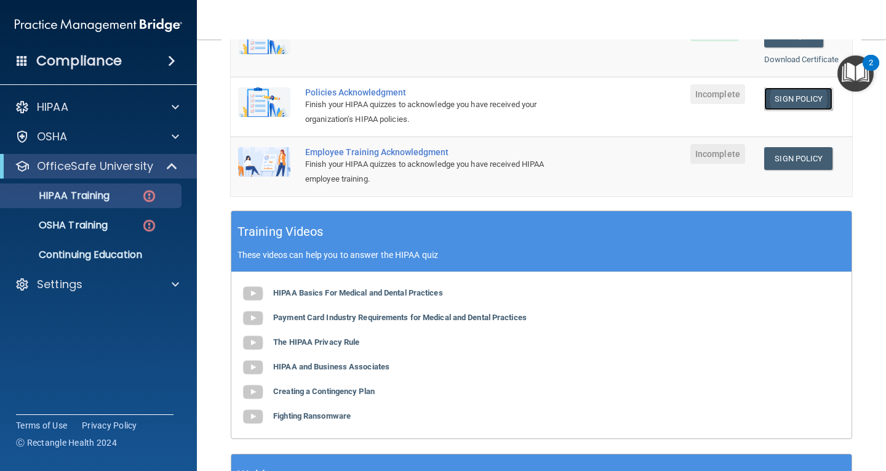
click at [812, 90] on link "Sign Policy" at bounding box center [798, 98] width 68 height 23
click at [800, 155] on link "Sign Policy" at bounding box center [798, 158] width 68 height 23
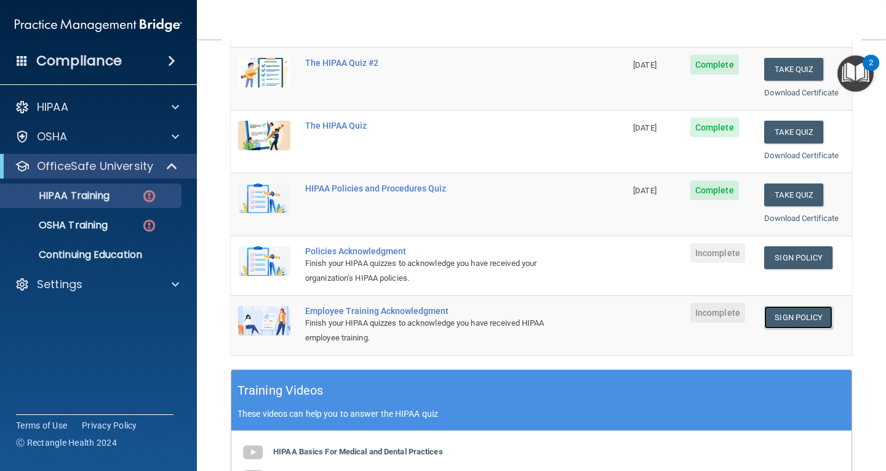
scroll to position [143, 0]
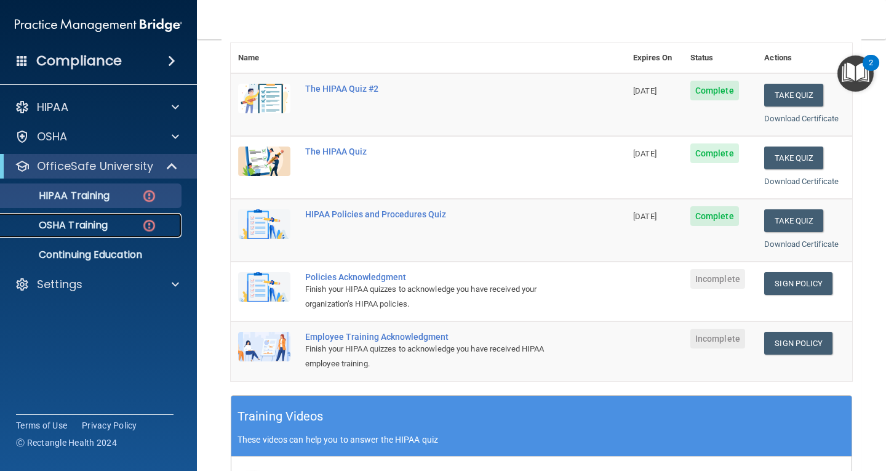
click at [140, 219] on div "OSHA Training" at bounding box center [92, 225] width 168 height 12
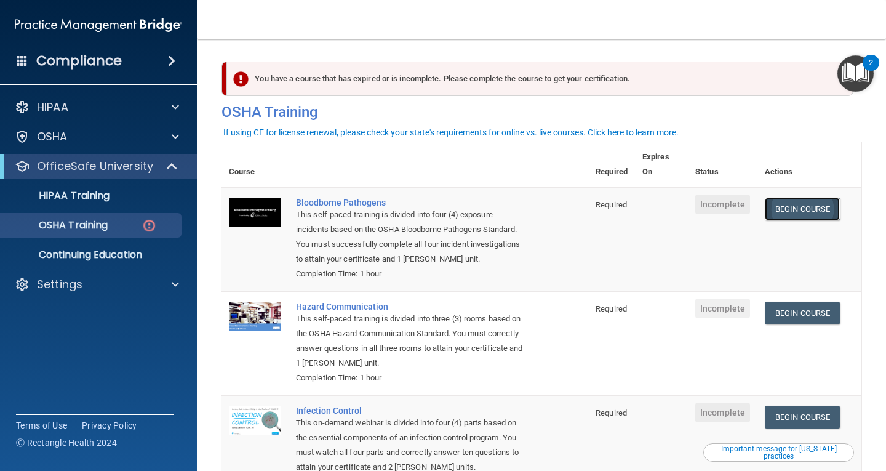
click at [799, 210] on link "Begin Course" at bounding box center [802, 209] width 75 height 23
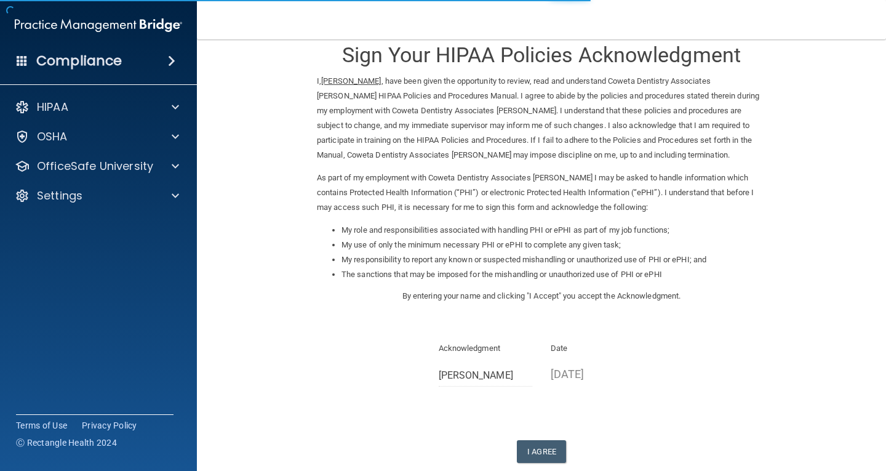
scroll to position [62, 0]
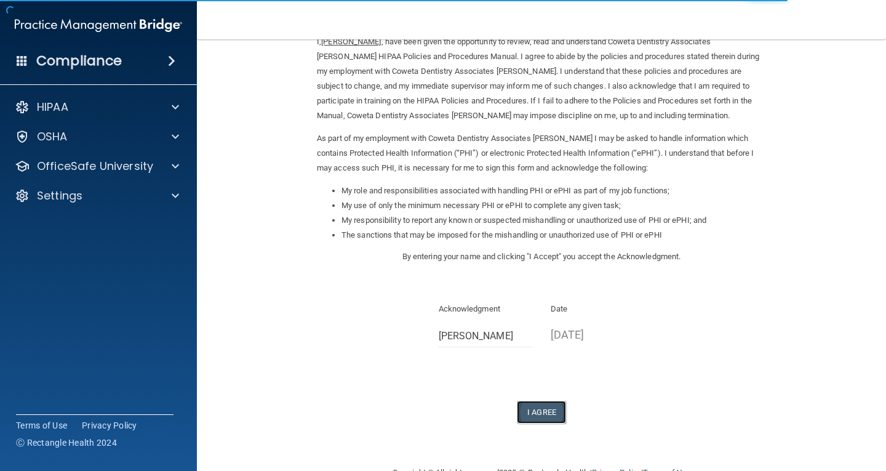
click at [547, 412] on button "I Agree" at bounding box center [541, 412] width 49 height 23
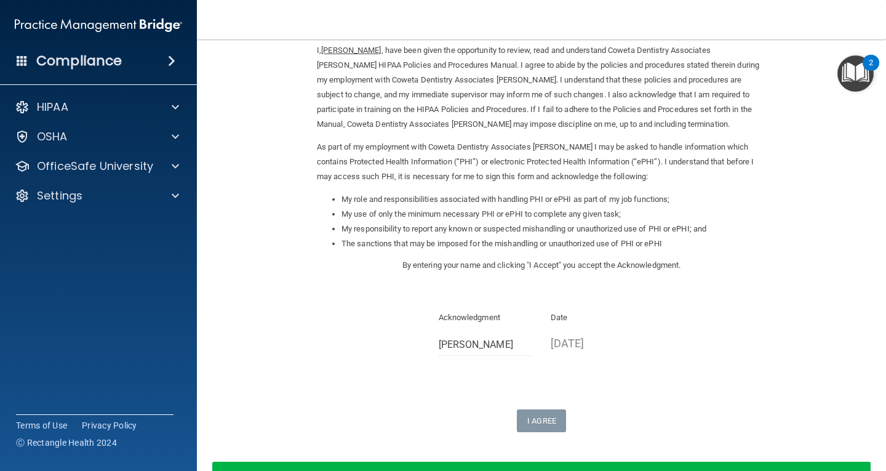
scroll to position [0, 0]
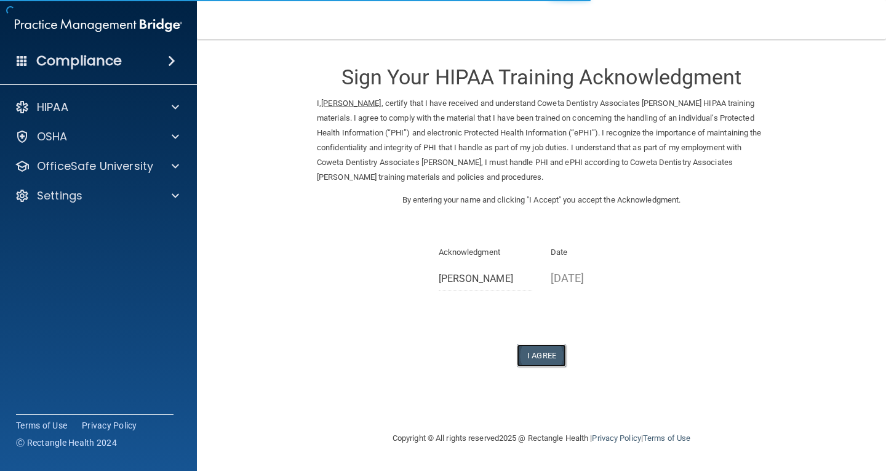
click at [551, 348] on button "I Agree" at bounding box center [541, 355] width 49 height 23
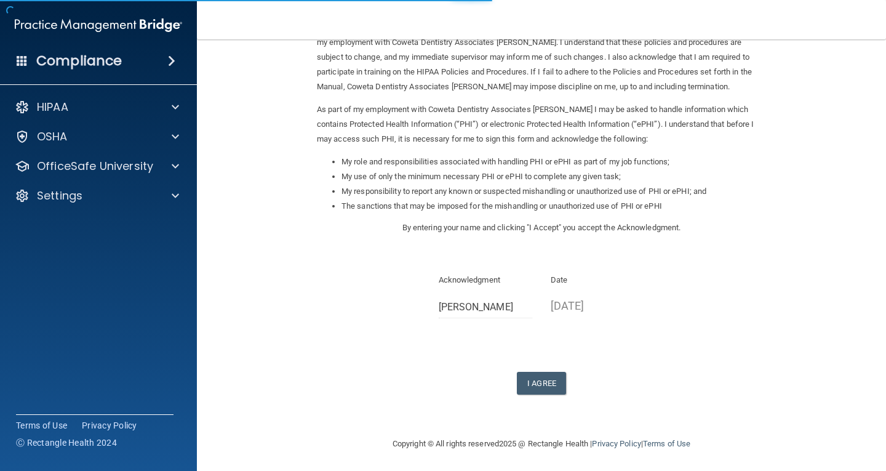
scroll to position [93, 0]
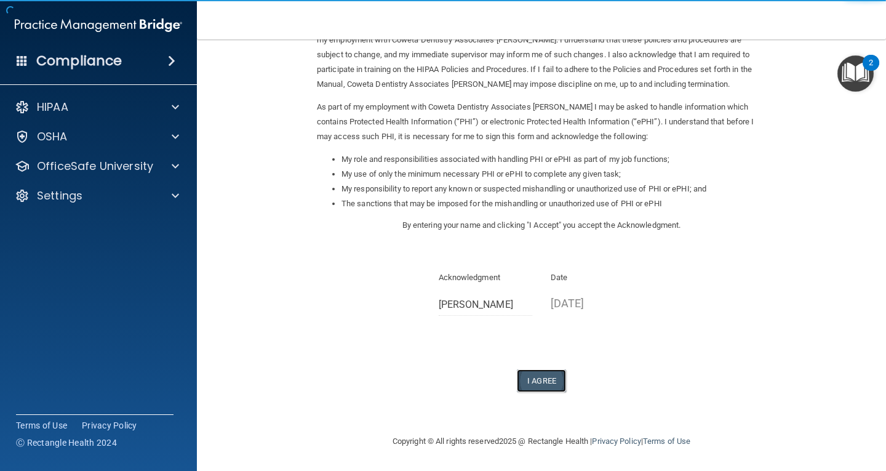
click at [545, 385] on button "I Agree" at bounding box center [541, 380] width 49 height 23
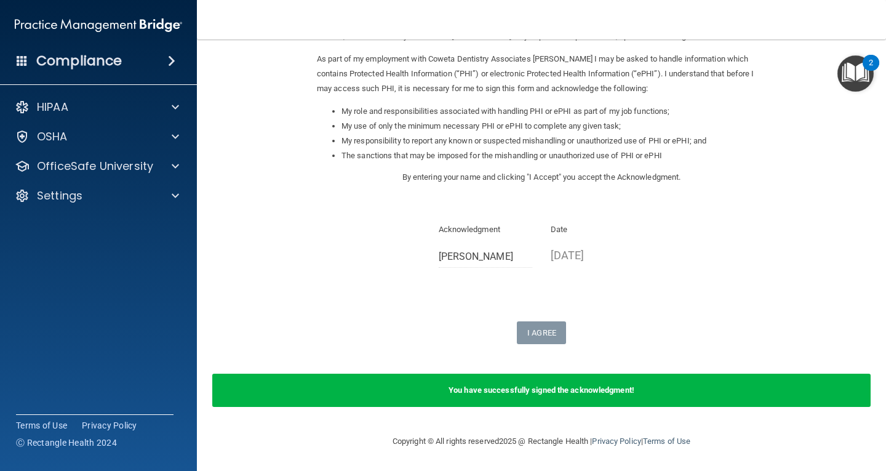
scroll to position [0, 0]
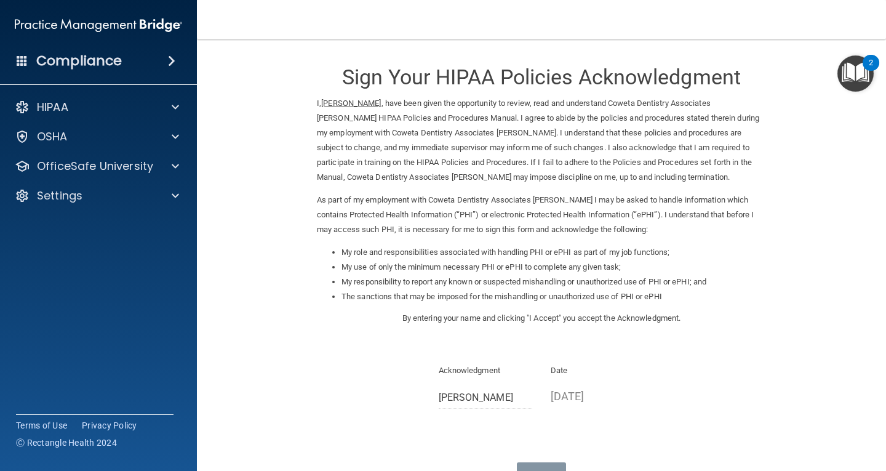
click at [856, 73] on img "Open Resource Center, 2 new notifications" at bounding box center [855, 73] width 36 height 36
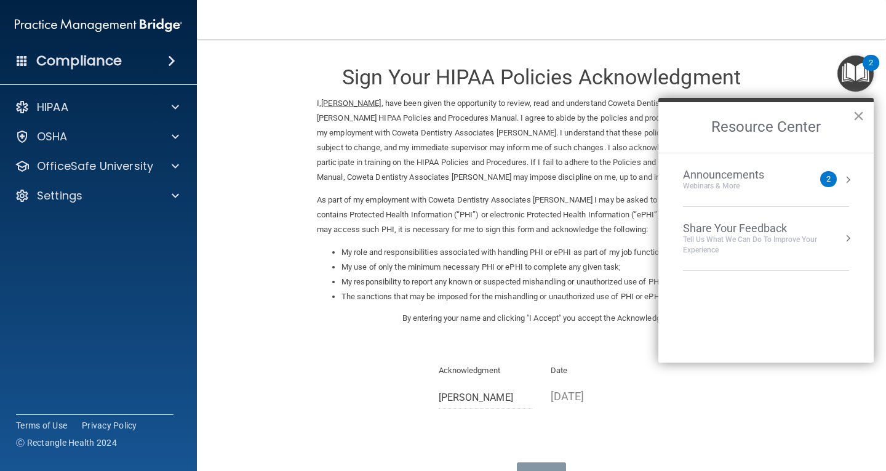
click at [857, 115] on button "×" at bounding box center [859, 116] width 12 height 20
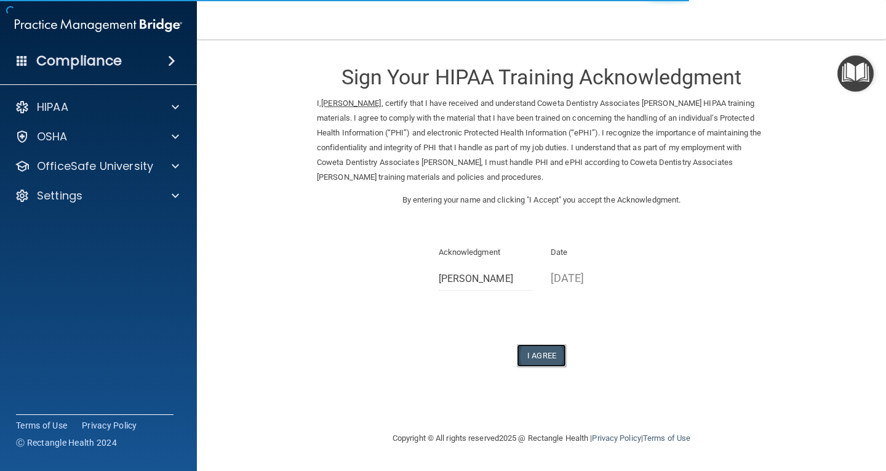
click at [541, 356] on button "I Agree" at bounding box center [541, 355] width 49 height 23
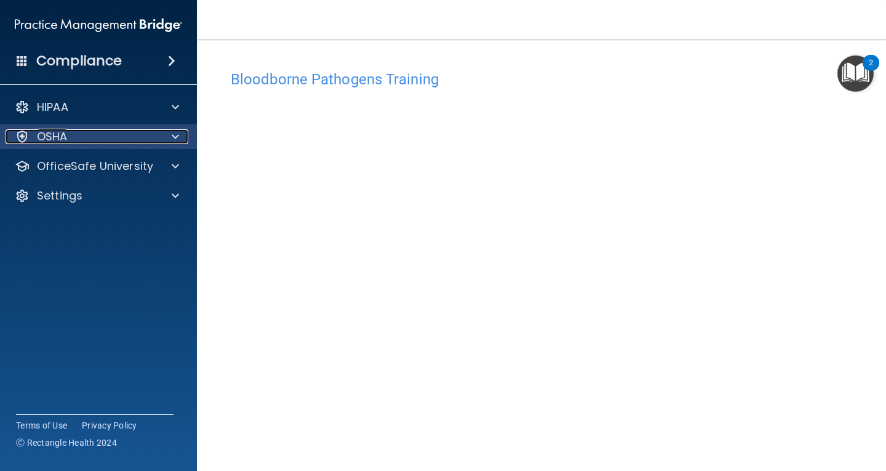
click at [133, 131] on div "OSHA" at bounding box center [82, 136] width 153 height 15
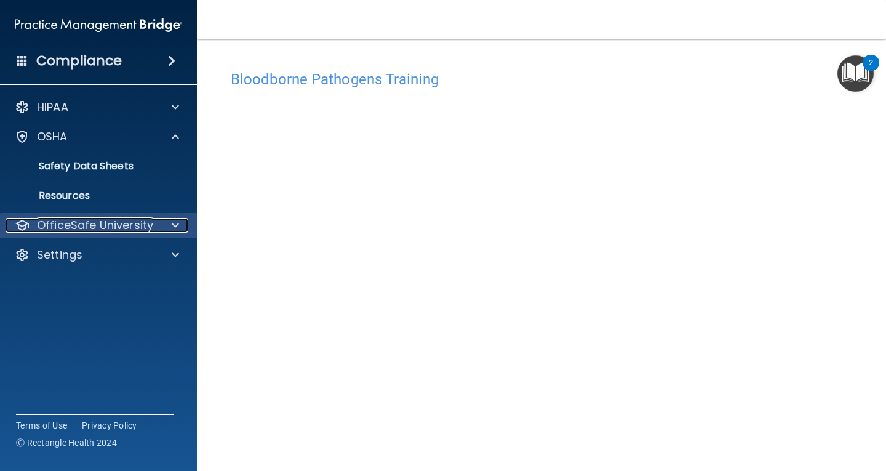
click at [166, 225] on div at bounding box center [173, 225] width 31 height 15
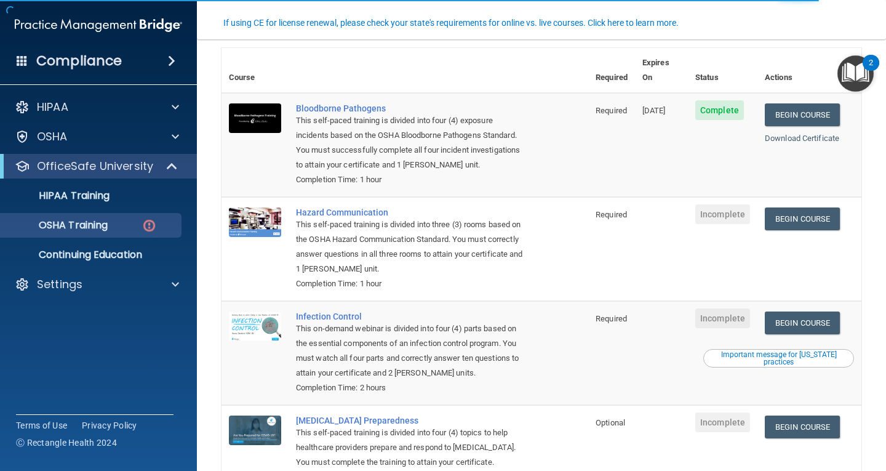
scroll to position [123, 0]
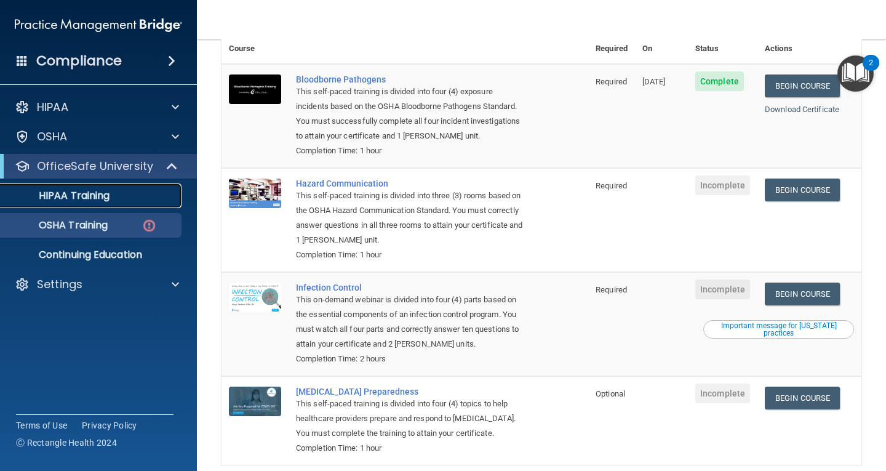
click at [70, 204] on link "HIPAA Training" at bounding box center [85, 195] width 194 height 25
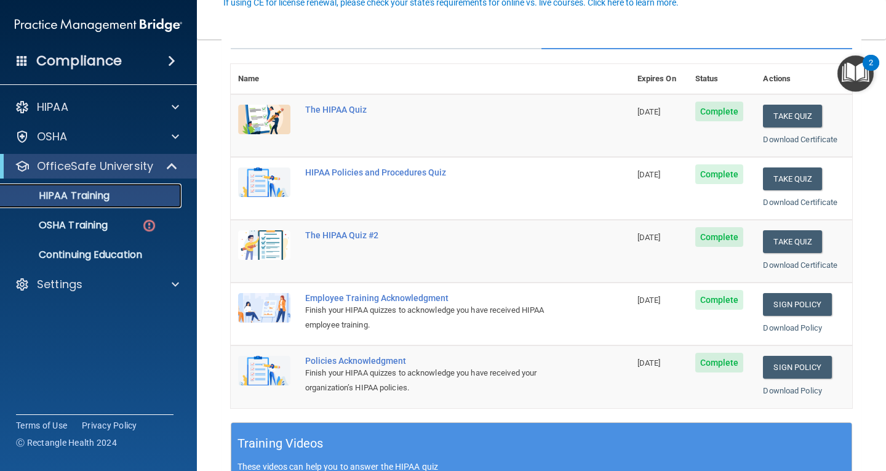
scroll to position [123, 0]
click at [95, 228] on p "OSHA Training" at bounding box center [58, 225] width 100 height 12
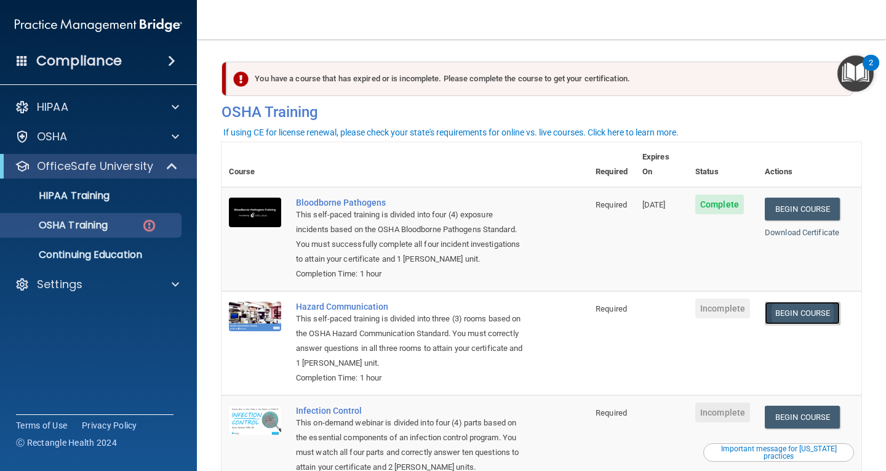
click at [813, 301] on link "Begin Course" at bounding box center [802, 312] width 75 height 23
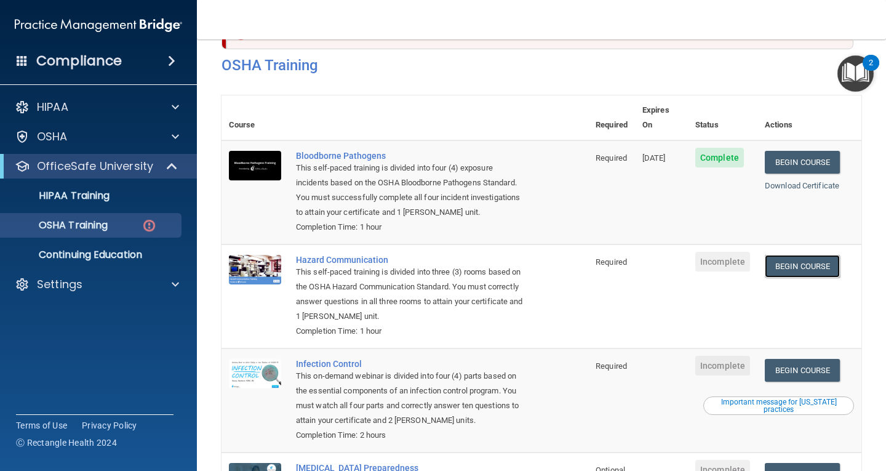
scroll to position [46, 0]
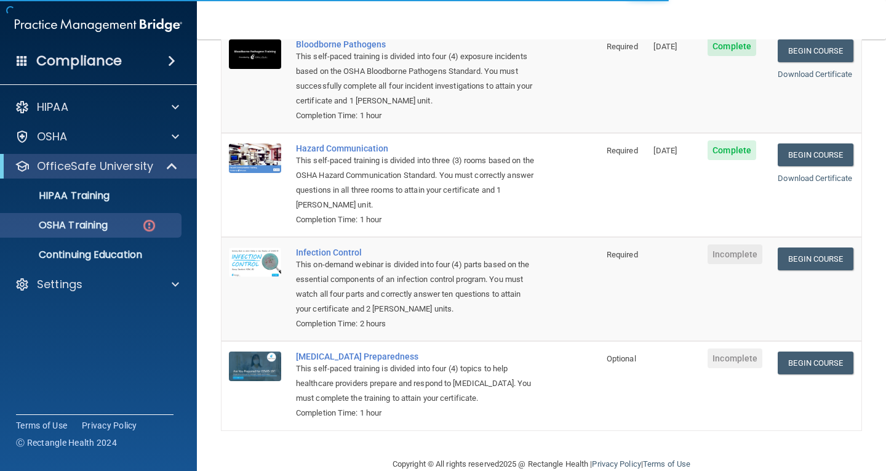
scroll to position [169, 0]
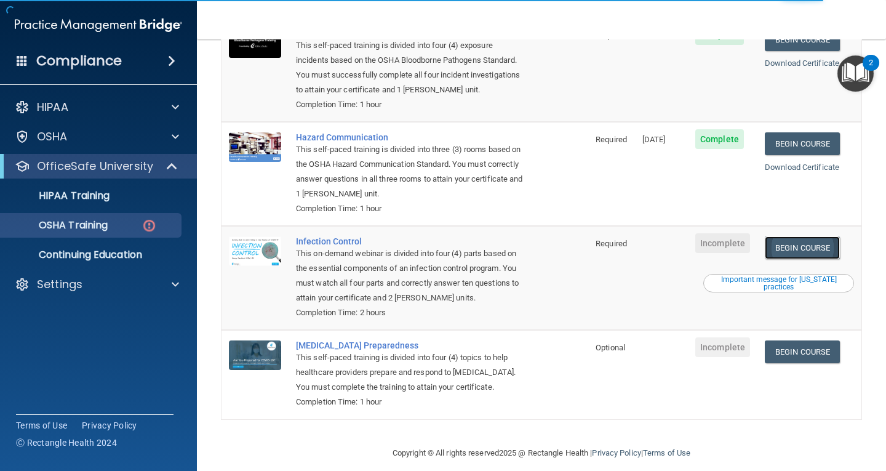
click at [815, 241] on link "Begin Course" at bounding box center [802, 247] width 75 height 23
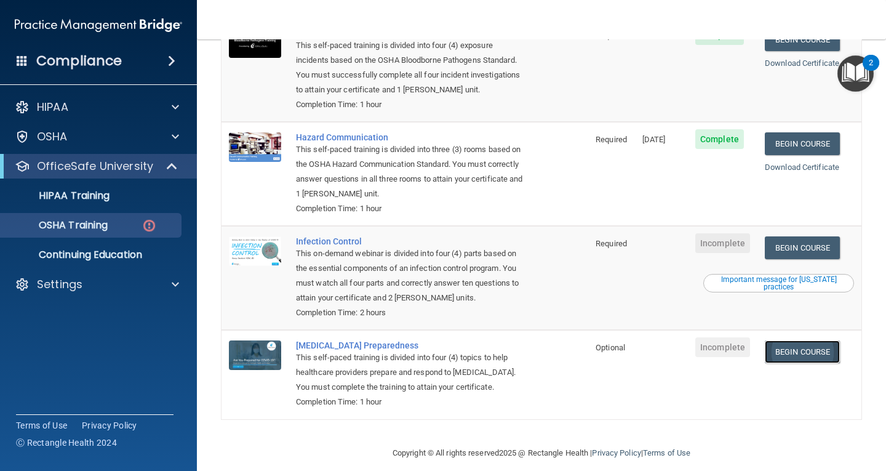
click at [797, 340] on link "Begin Course" at bounding box center [802, 351] width 75 height 23
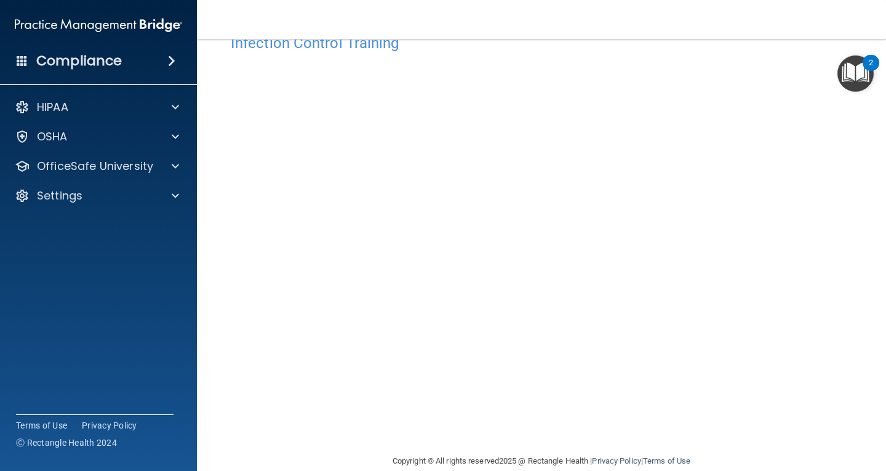
scroll to position [56, 0]
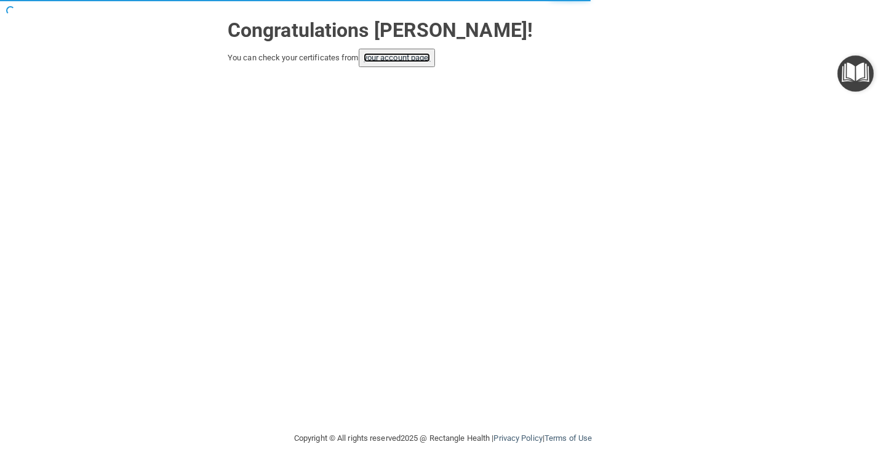
click at [405, 55] on link "your account page!" at bounding box center [397, 57] width 67 height 9
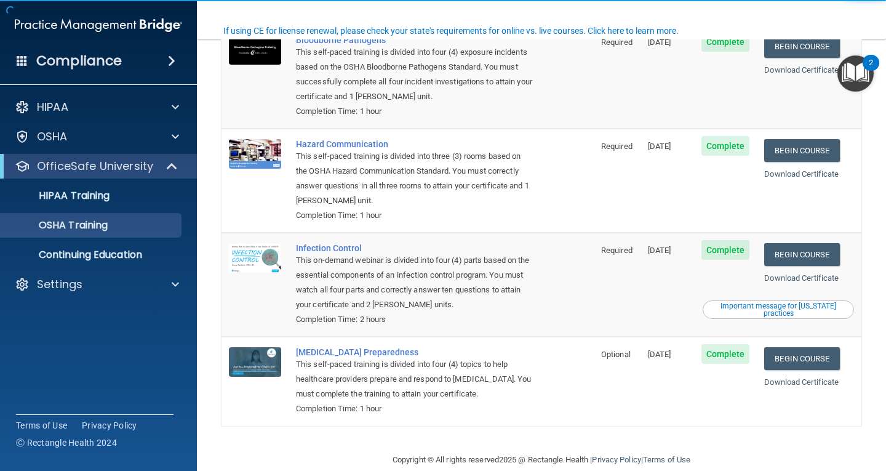
scroll to position [135, 0]
